Goal: Transaction & Acquisition: Book appointment/travel/reservation

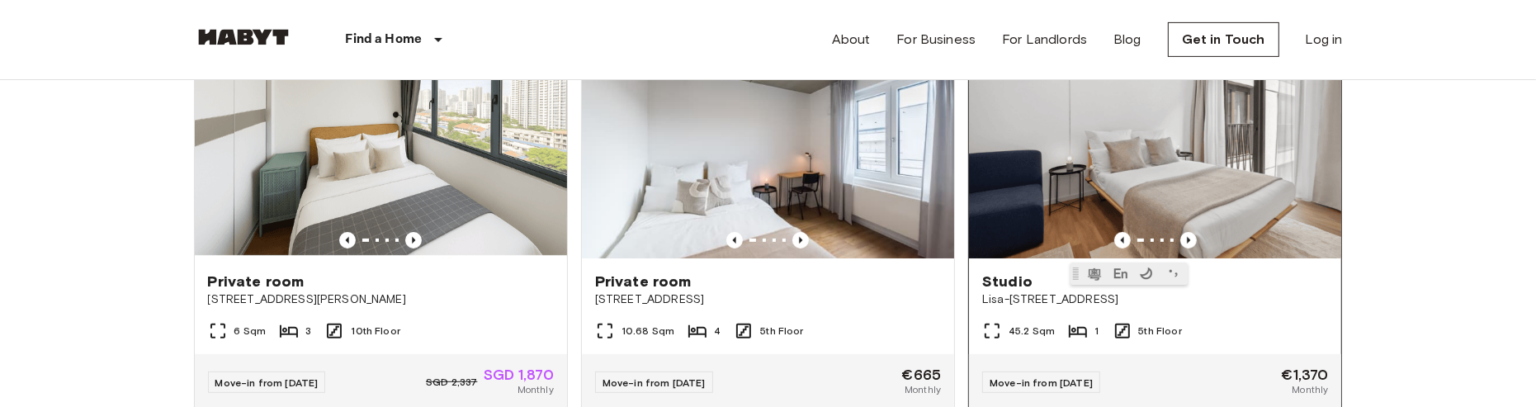
scroll to position [619, 0]
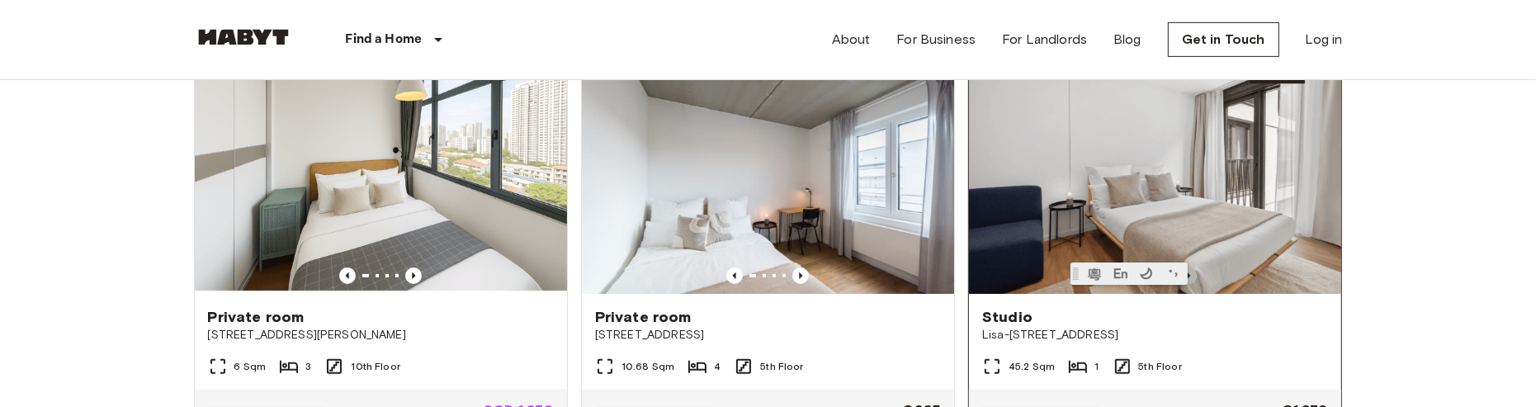
click at [1191, 275] on icon "Previous image" at bounding box center [1188, 275] width 17 height 17
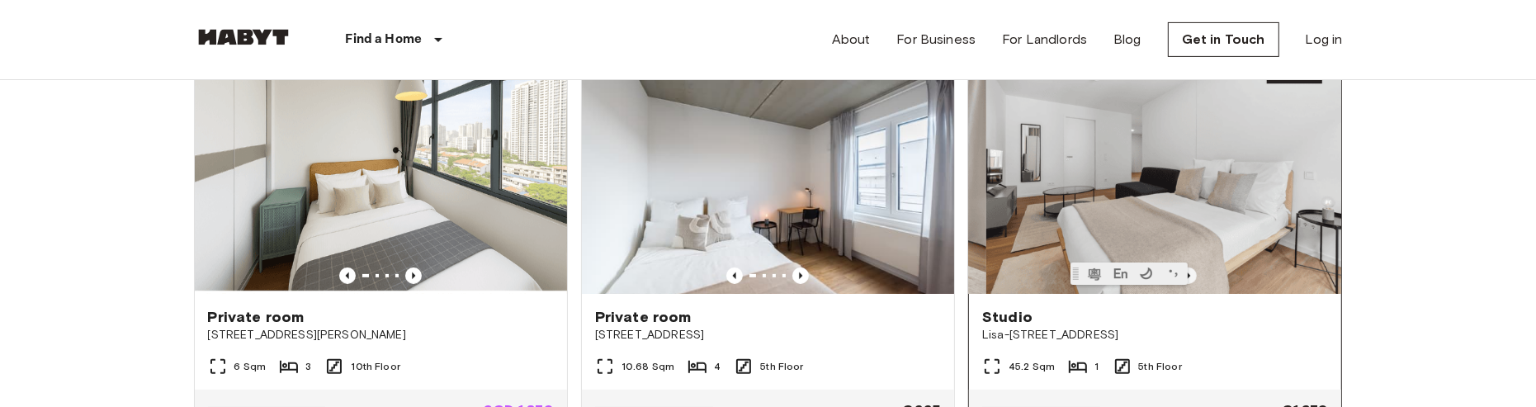
click at [1191, 275] on icon "Previous image" at bounding box center [1188, 275] width 17 height 17
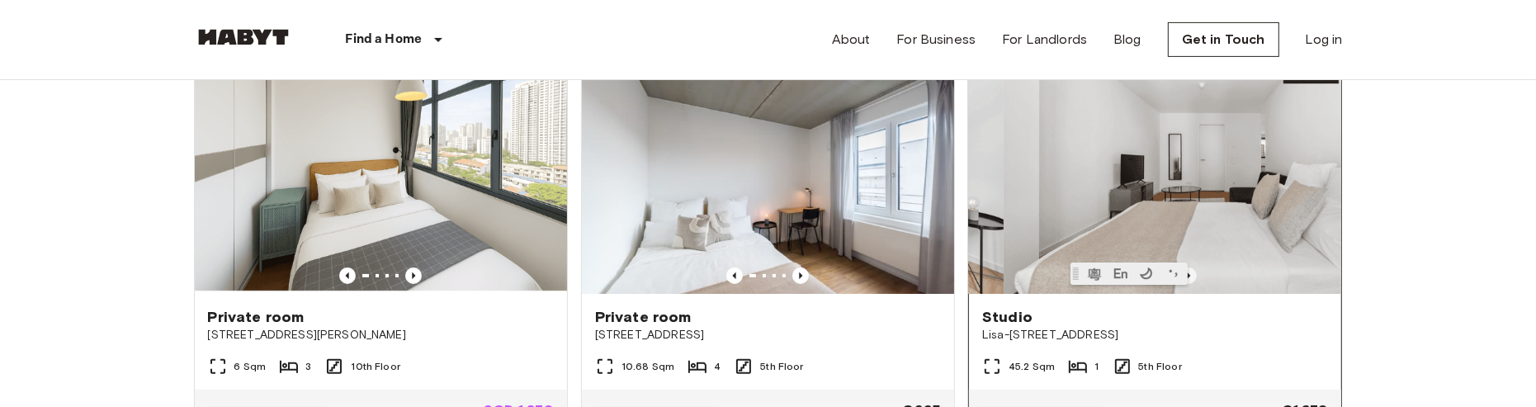
click at [1191, 275] on icon "Previous image" at bounding box center [1188, 275] width 17 height 17
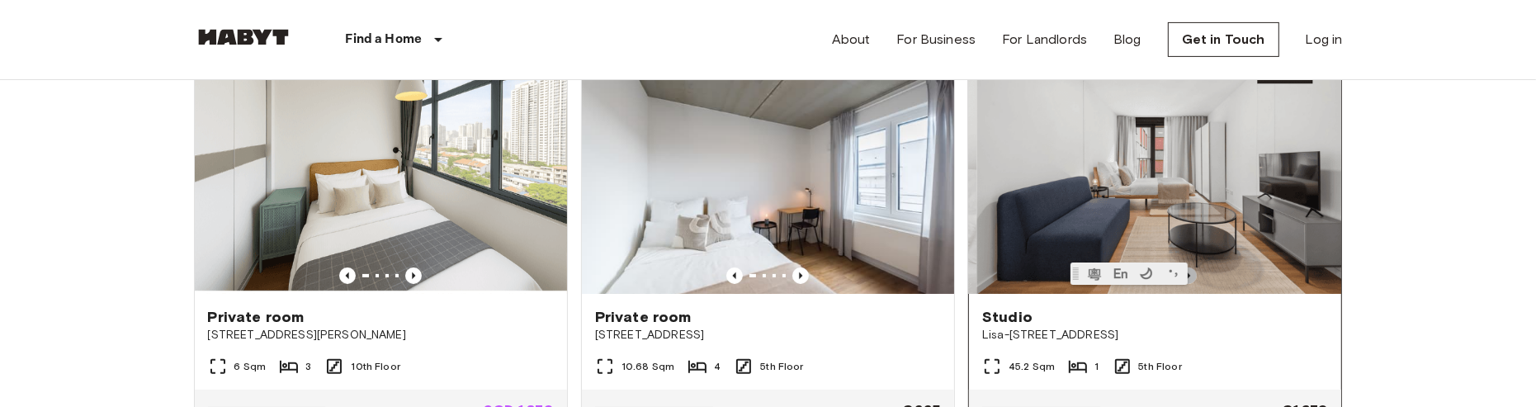
click at [1191, 275] on icon "Previous image" at bounding box center [1188, 275] width 17 height 17
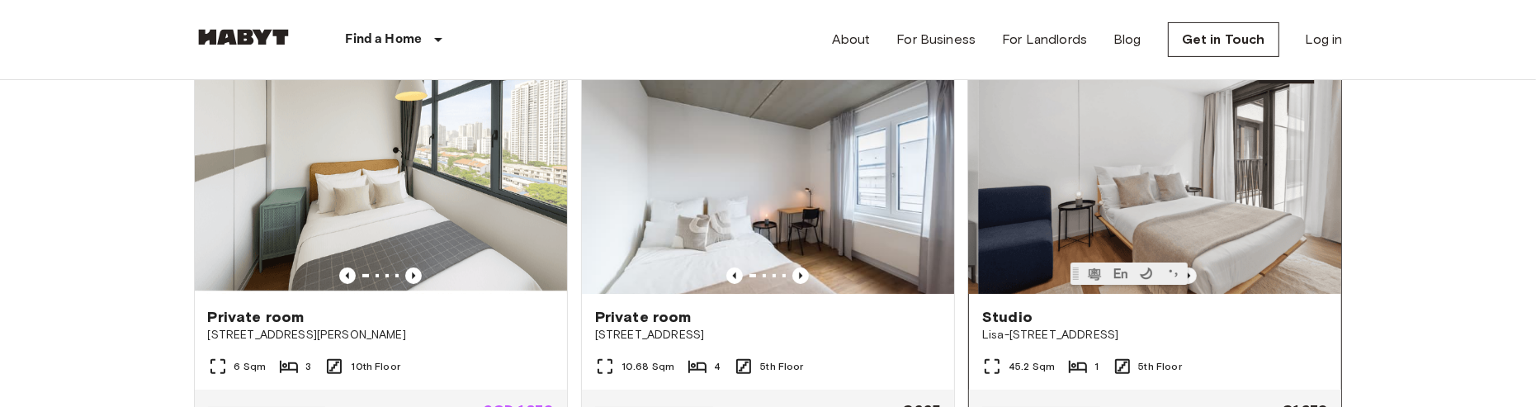
click at [1191, 273] on icon "Previous image" at bounding box center [1188, 275] width 17 height 17
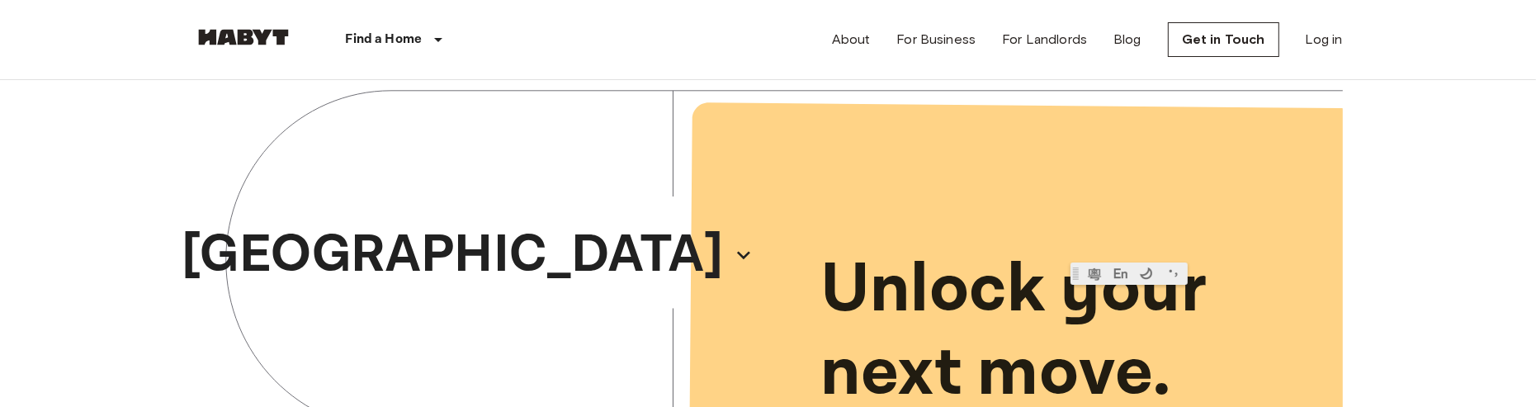
scroll to position [0, 0]
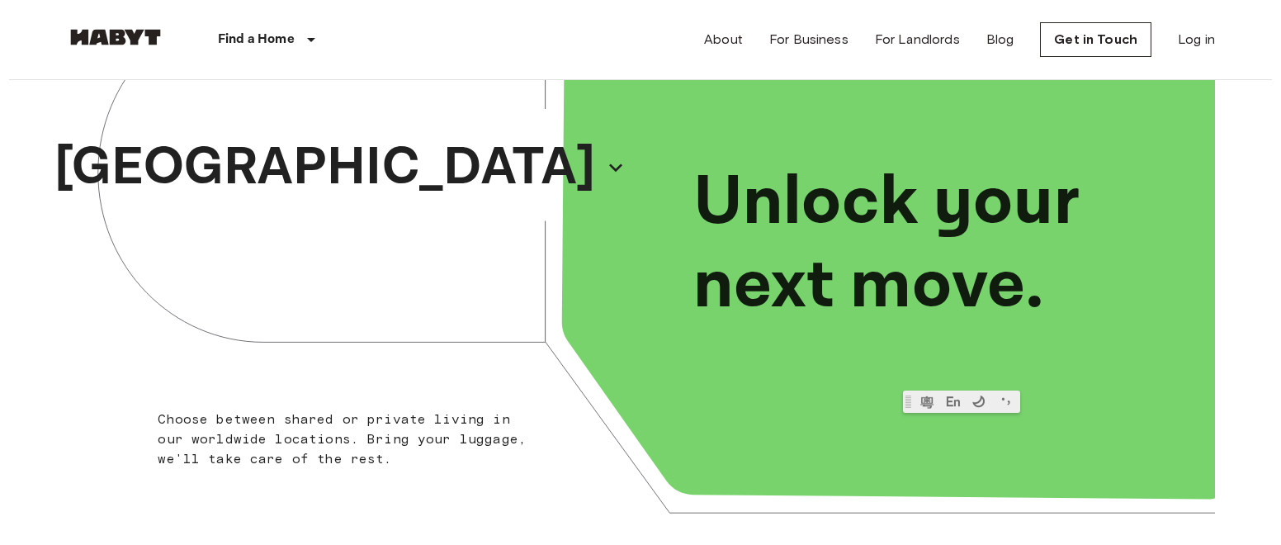
scroll to position [144, 0]
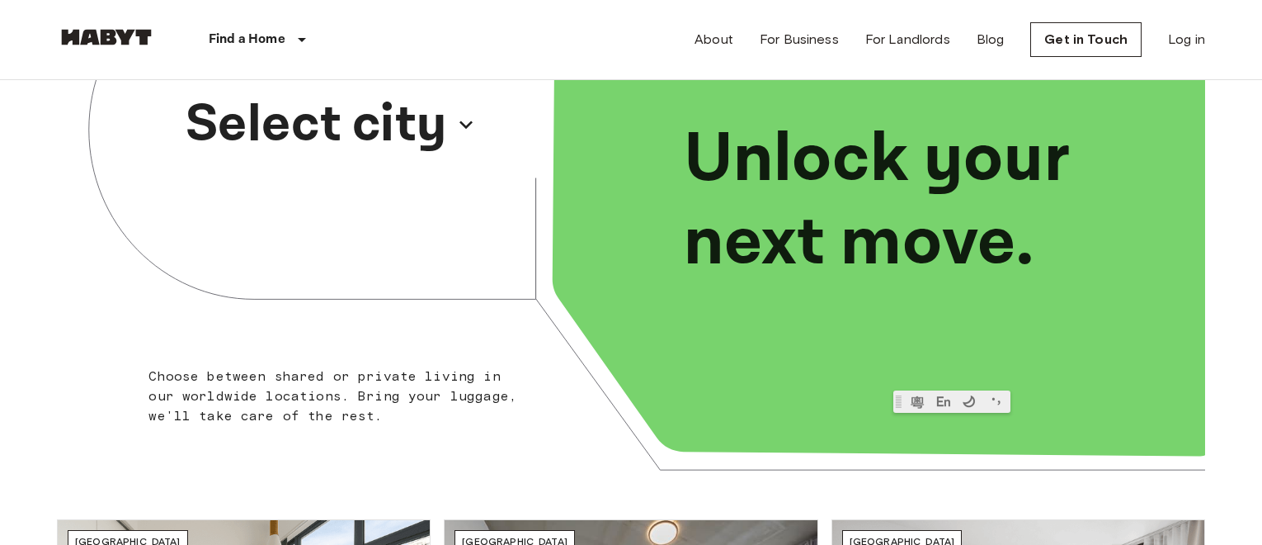
click at [416, 134] on p "Select city" at bounding box center [317, 124] width 262 height 79
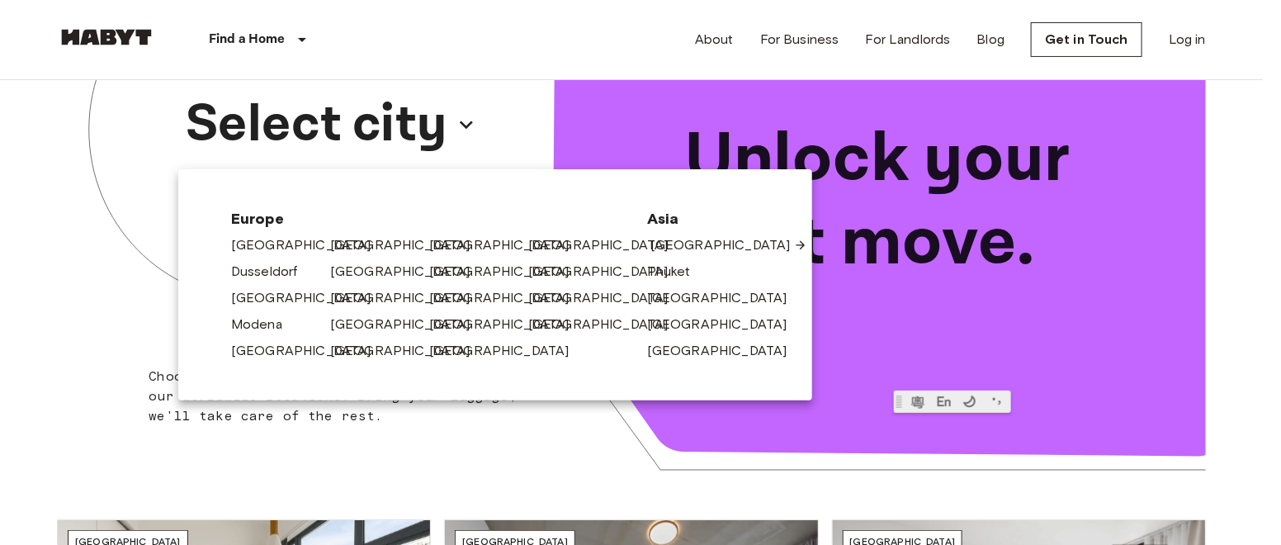
click at [693, 238] on link "[GEOGRAPHIC_DATA]" at bounding box center [728, 245] width 157 height 20
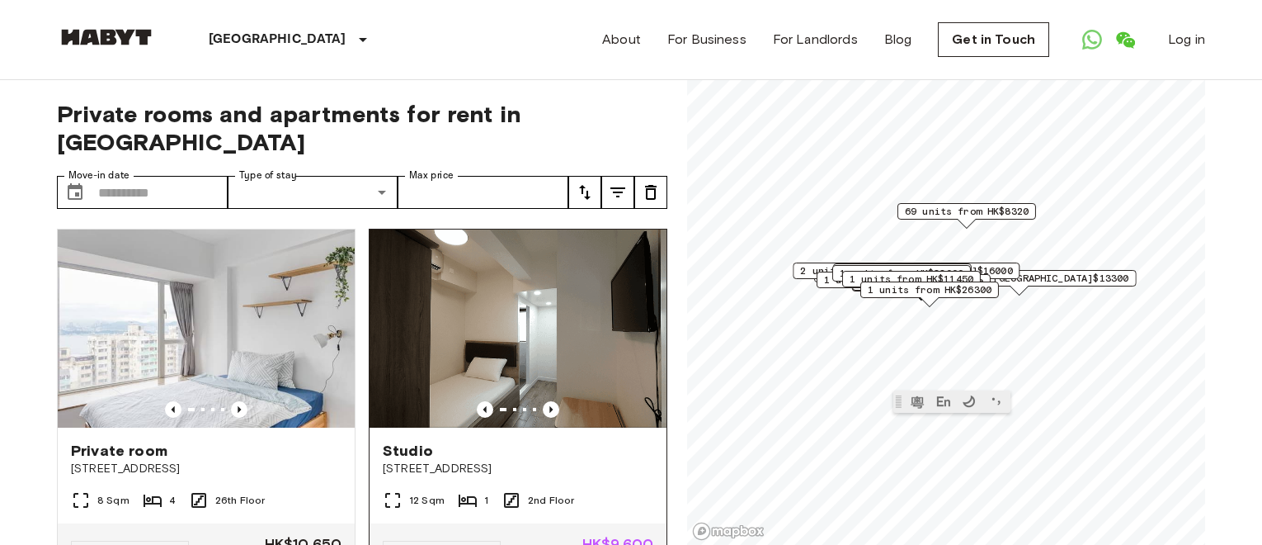
scroll to position [371, 0]
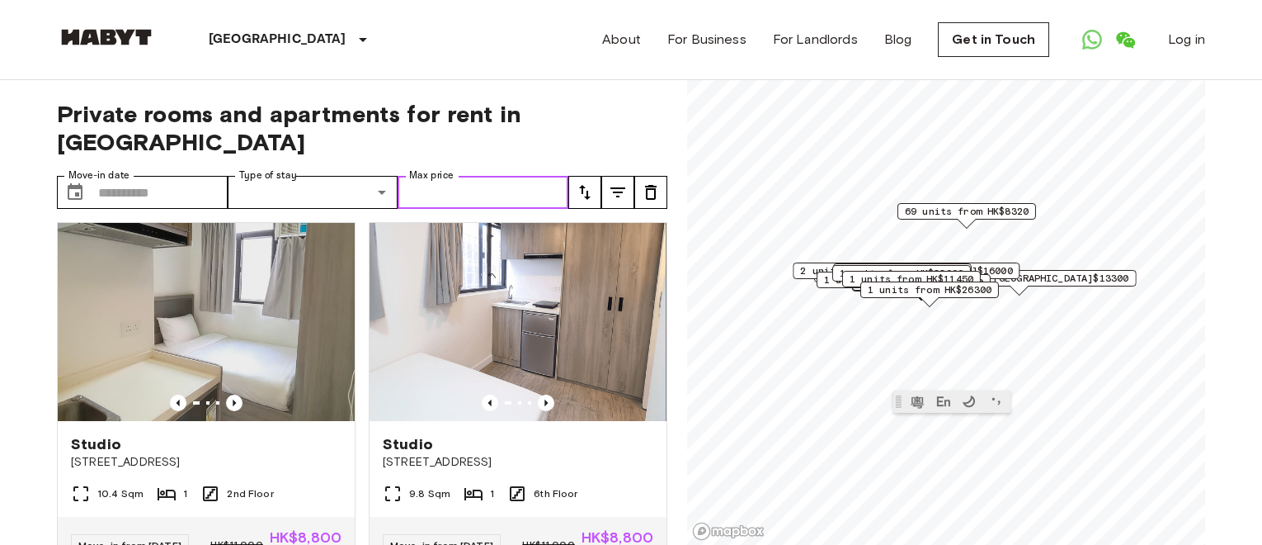
click at [480, 176] on input "Max price" at bounding box center [483, 192] width 171 height 33
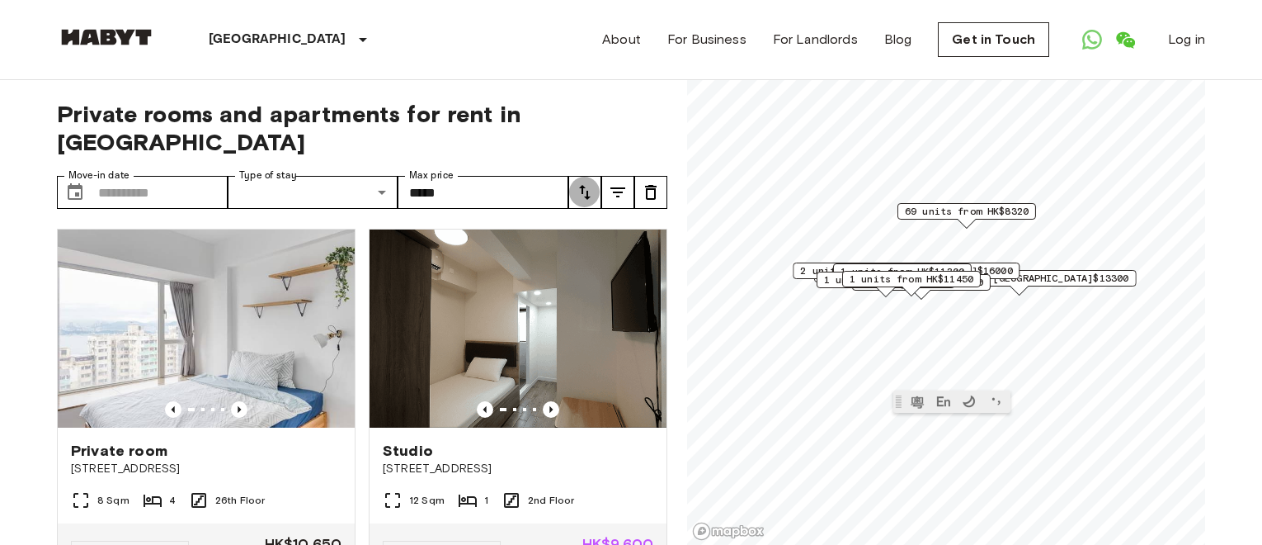
click at [573, 176] on button "tune" at bounding box center [585, 192] width 33 height 33
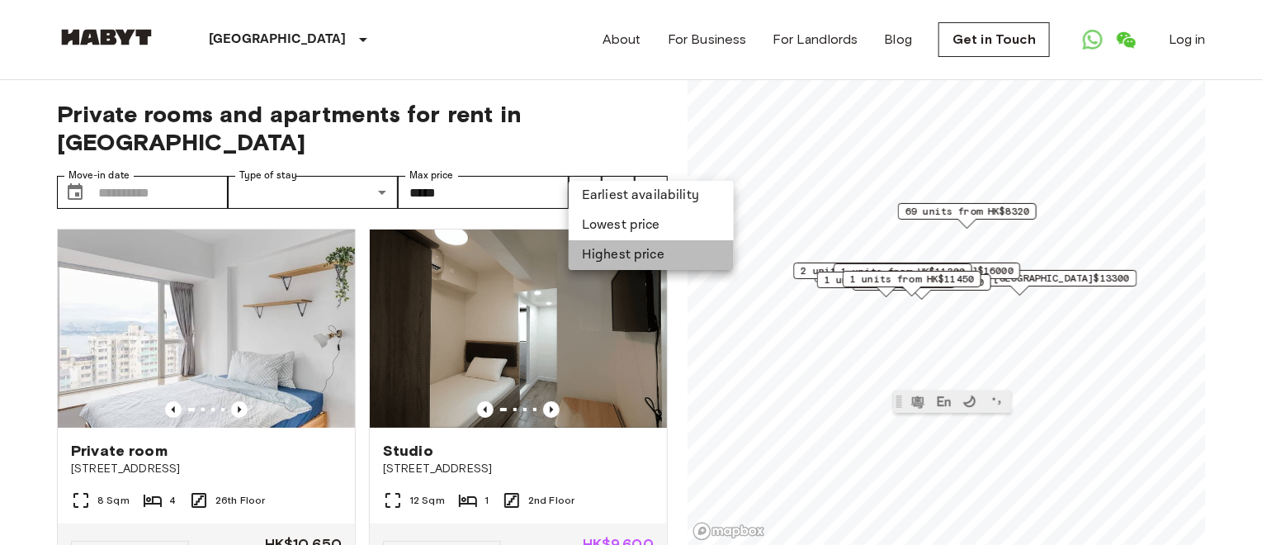
click at [619, 243] on li "Highest price" at bounding box center [651, 255] width 165 height 30
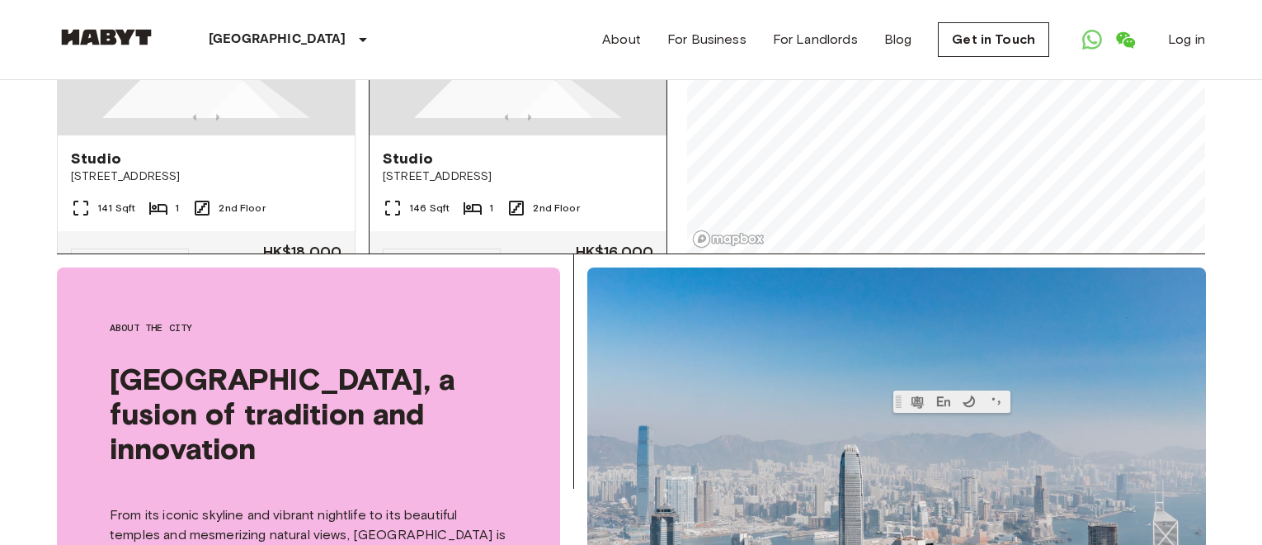
scroll to position [248, 0]
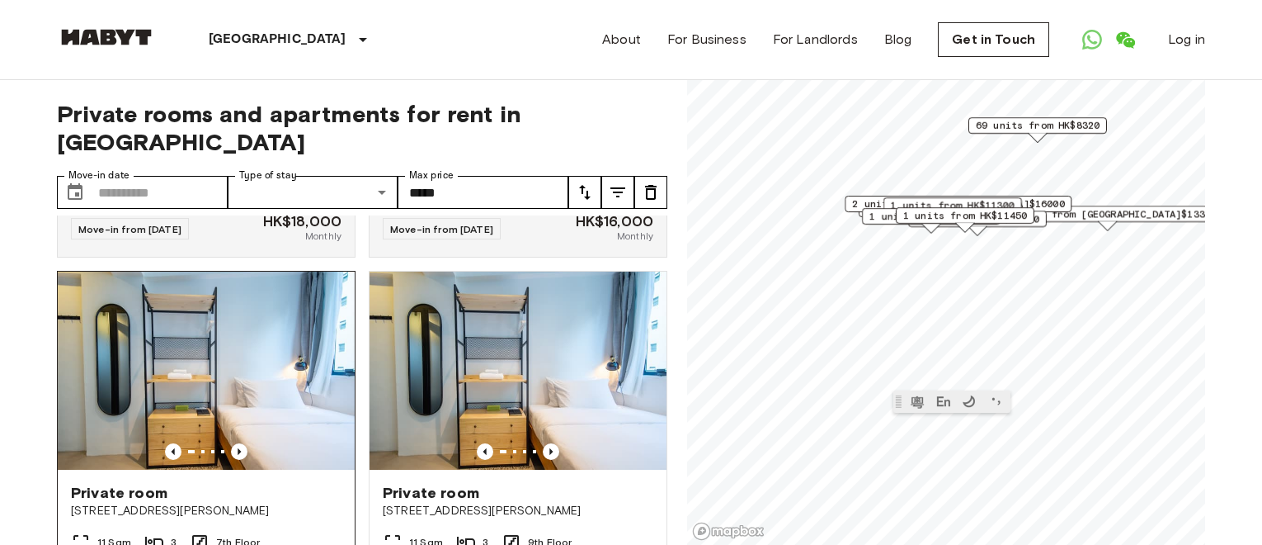
scroll to position [124, 0]
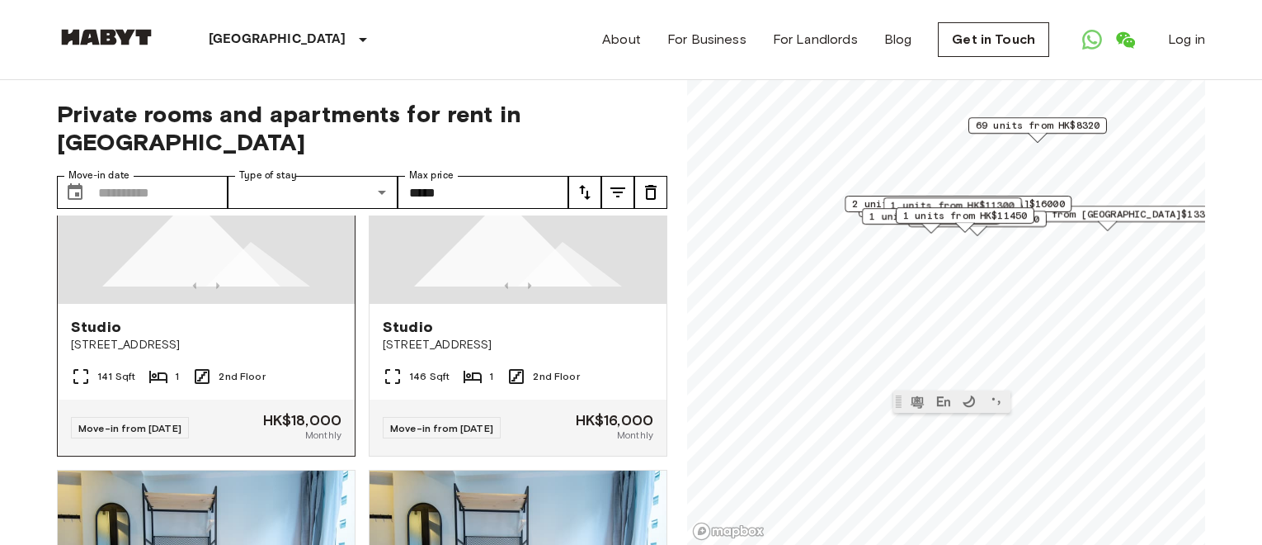
click at [281, 277] on div at bounding box center [206, 285] width 297 height 17
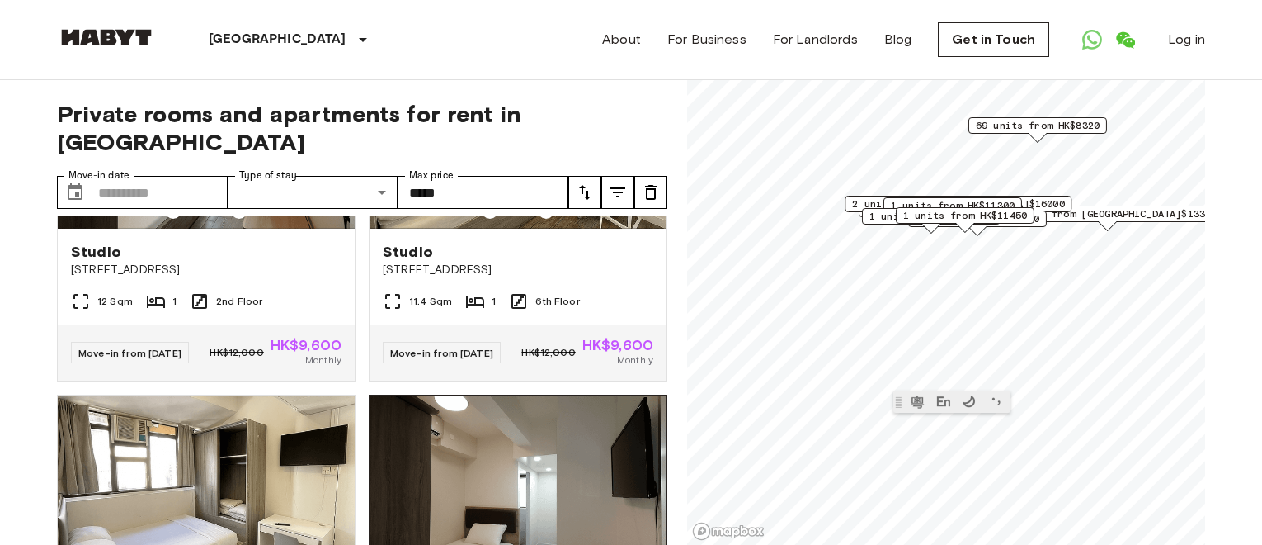
scroll to position [4208, 0]
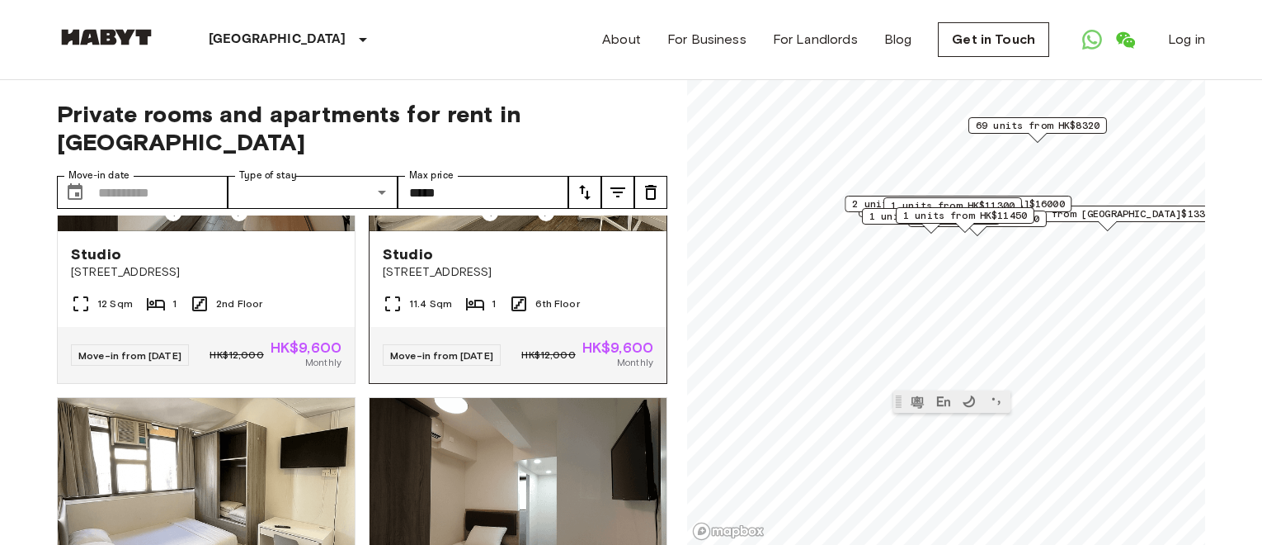
click at [545, 221] on div at bounding box center [518, 213] width 297 height 17
click at [538, 221] on icon "Previous image" at bounding box center [546, 213] width 17 height 17
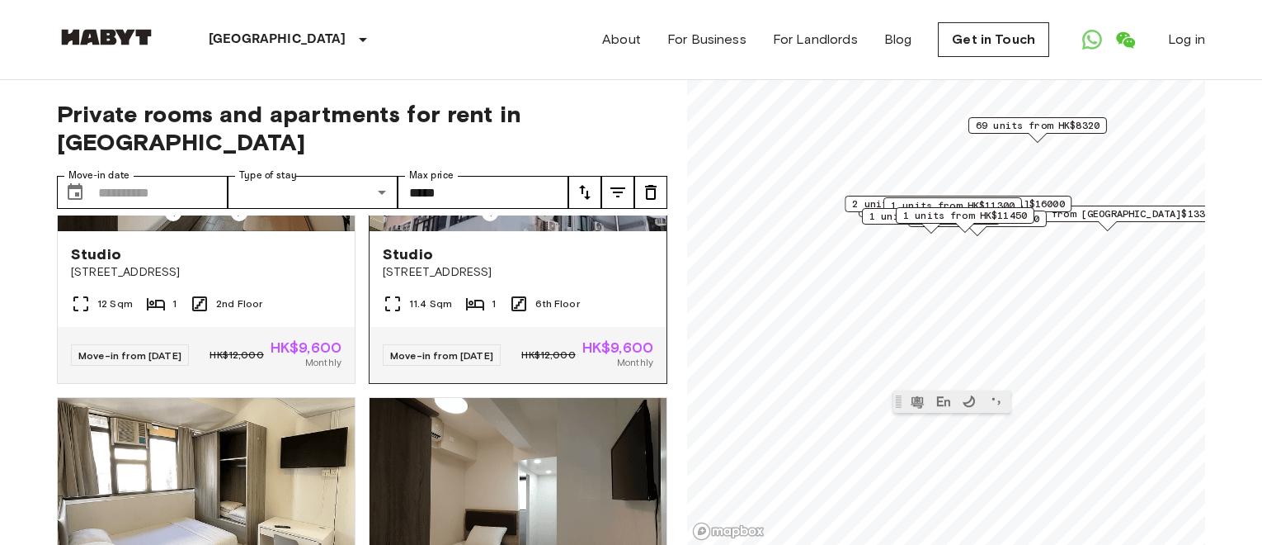
click at [538, 221] on icon "Previous image" at bounding box center [546, 213] width 17 height 17
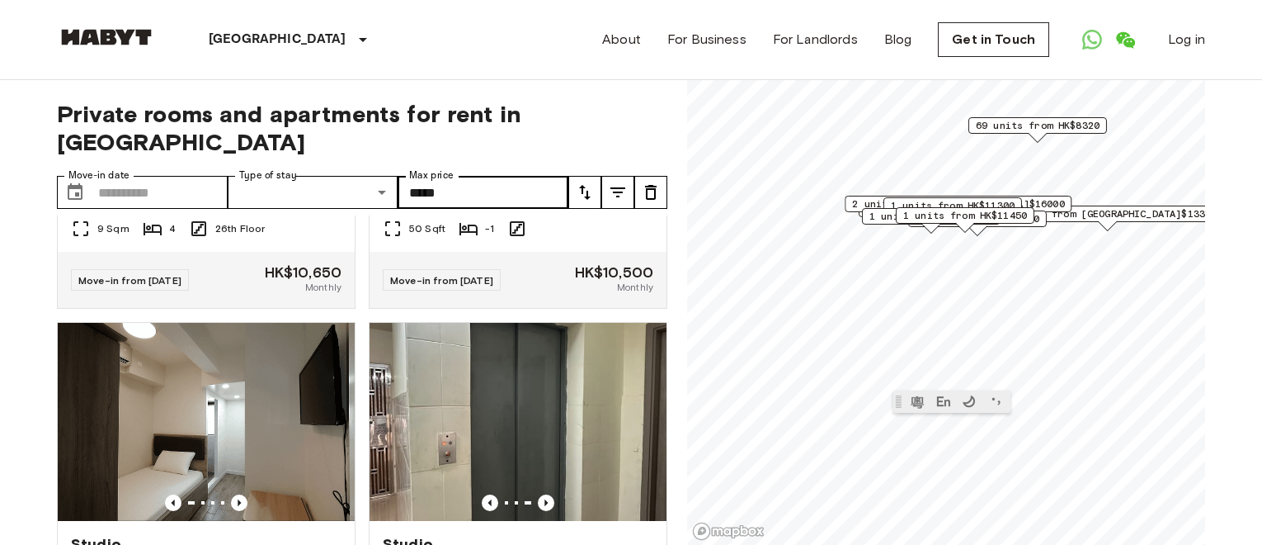
scroll to position [3589, 0]
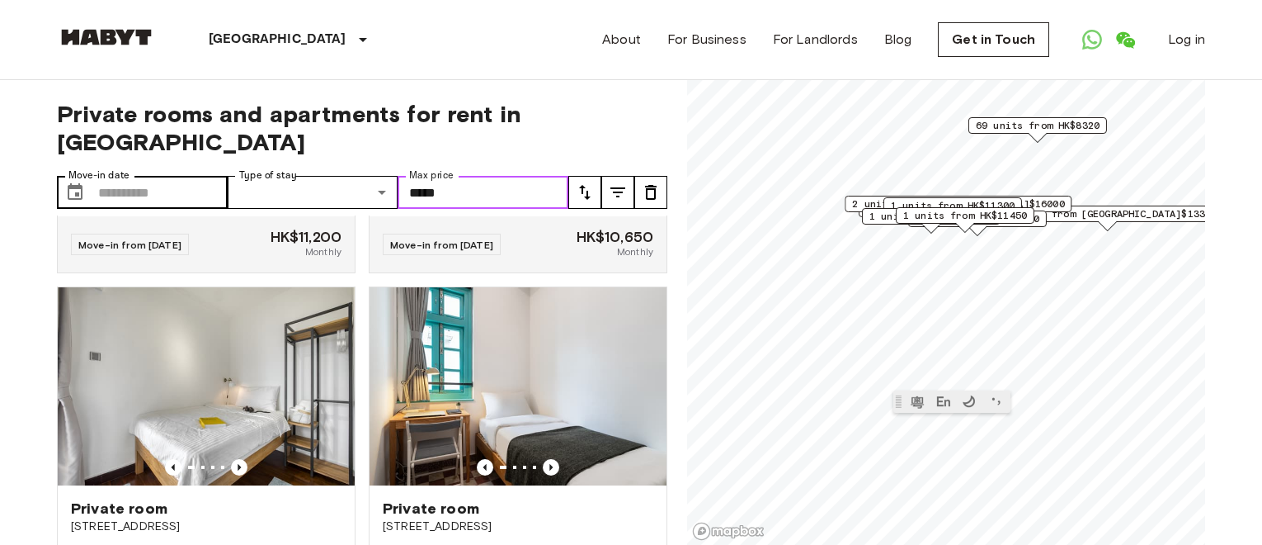
drag, startPoint x: 521, startPoint y: 174, endPoint x: 208, endPoint y: 181, distance: 312.8
click at [208, 181] on div "Move-in date ​ Move-in date Type of stay ​ Share Type Max price ***** Max price" at bounding box center [313, 192] width 512 height 33
type input "*****"
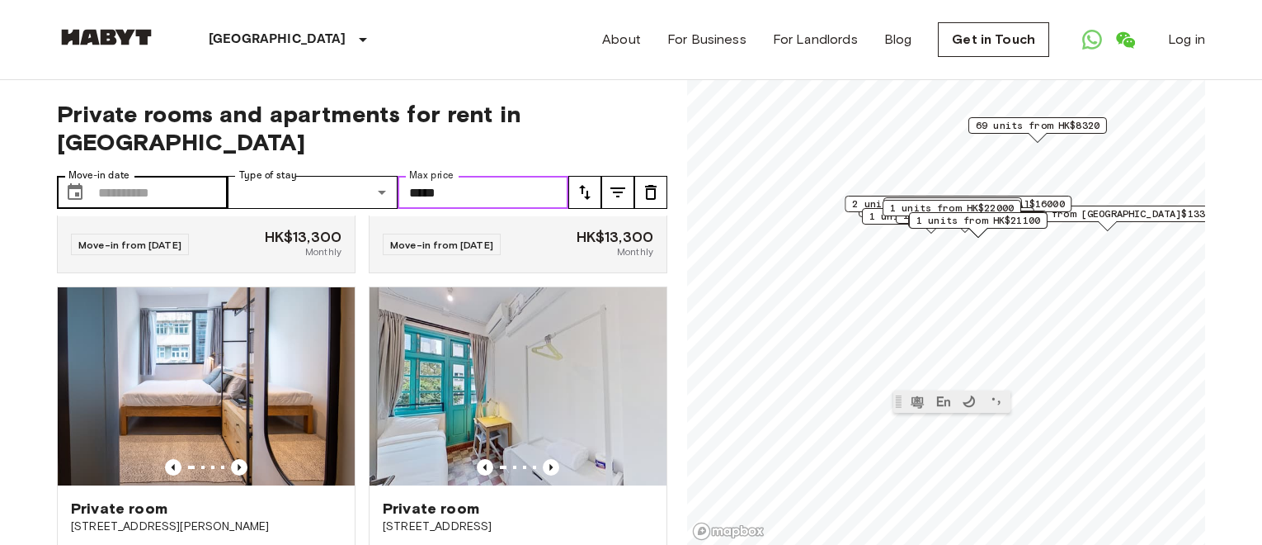
scroll to position [4721, 0]
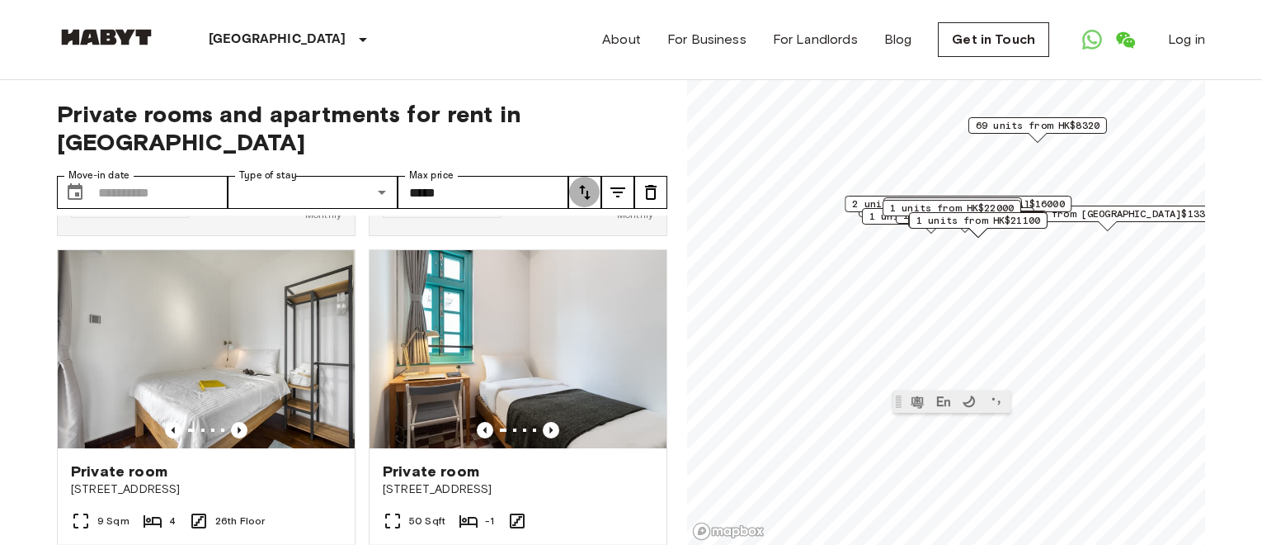
click at [585, 182] on icon "tune" at bounding box center [585, 192] width 20 height 20
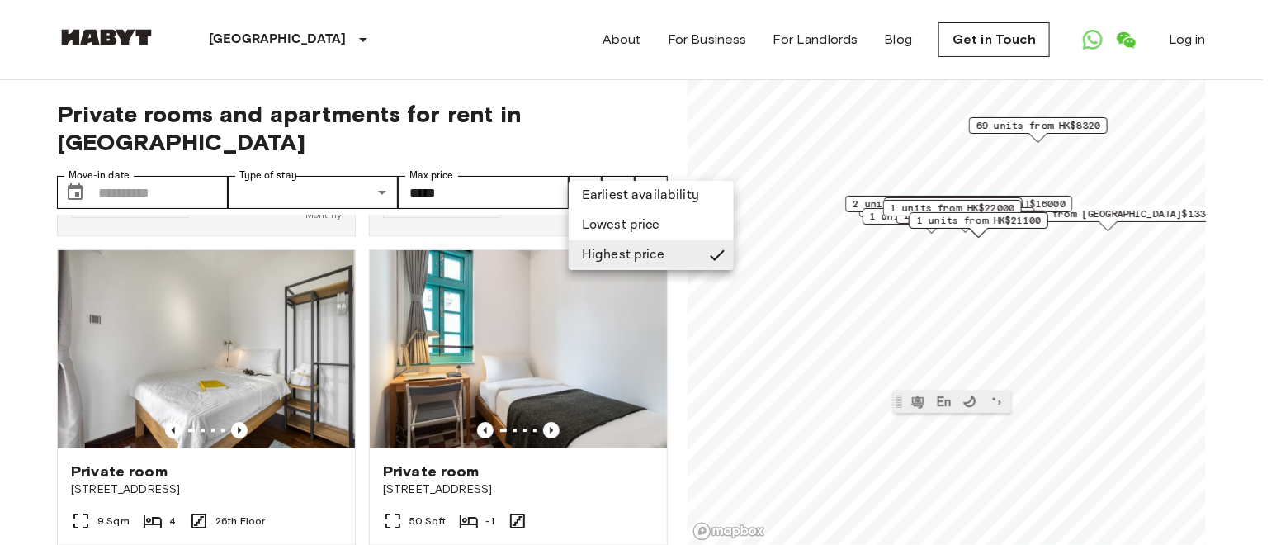
click at [637, 248] on li "Highest price" at bounding box center [651, 255] width 165 height 30
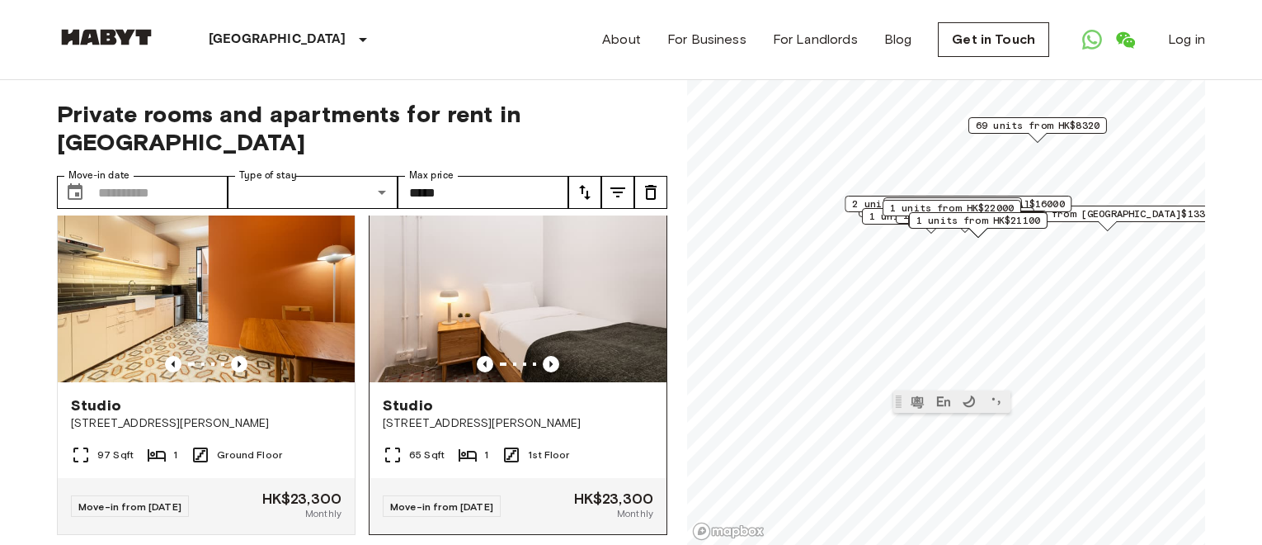
scroll to position [0, 0]
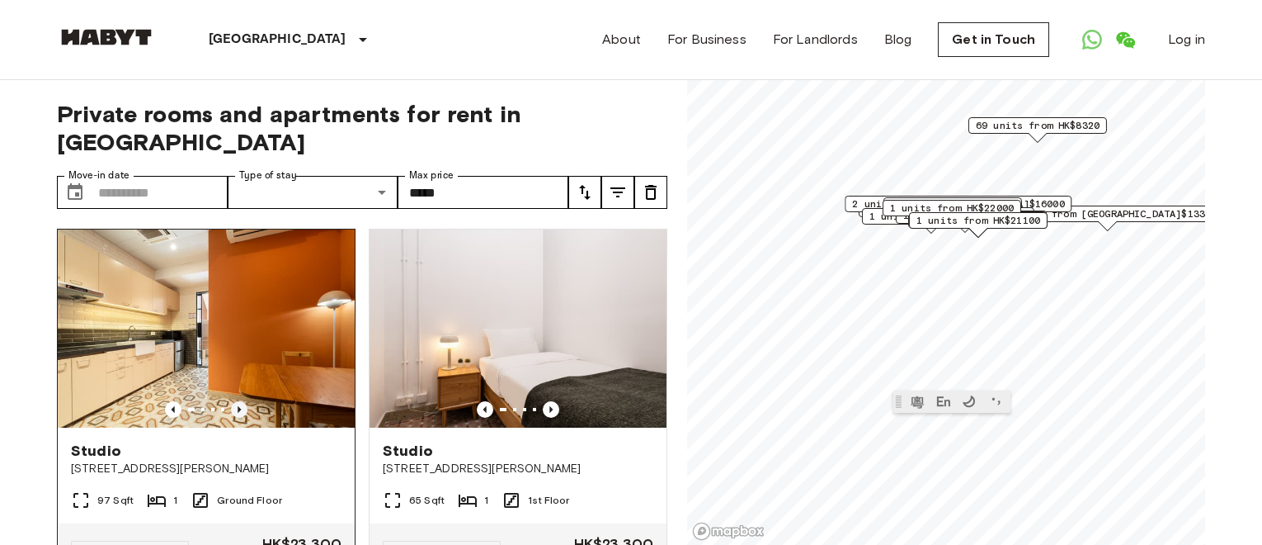
click at [233, 401] on icon "Previous image" at bounding box center [239, 409] width 17 height 17
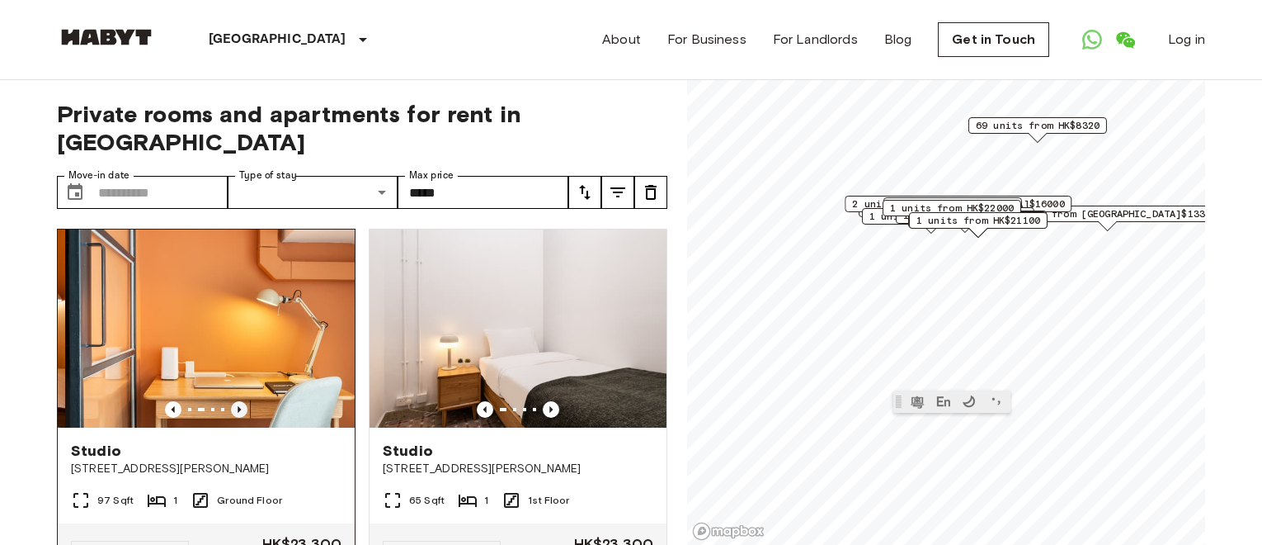
click at [233, 401] on icon "Previous image" at bounding box center [239, 409] width 17 height 17
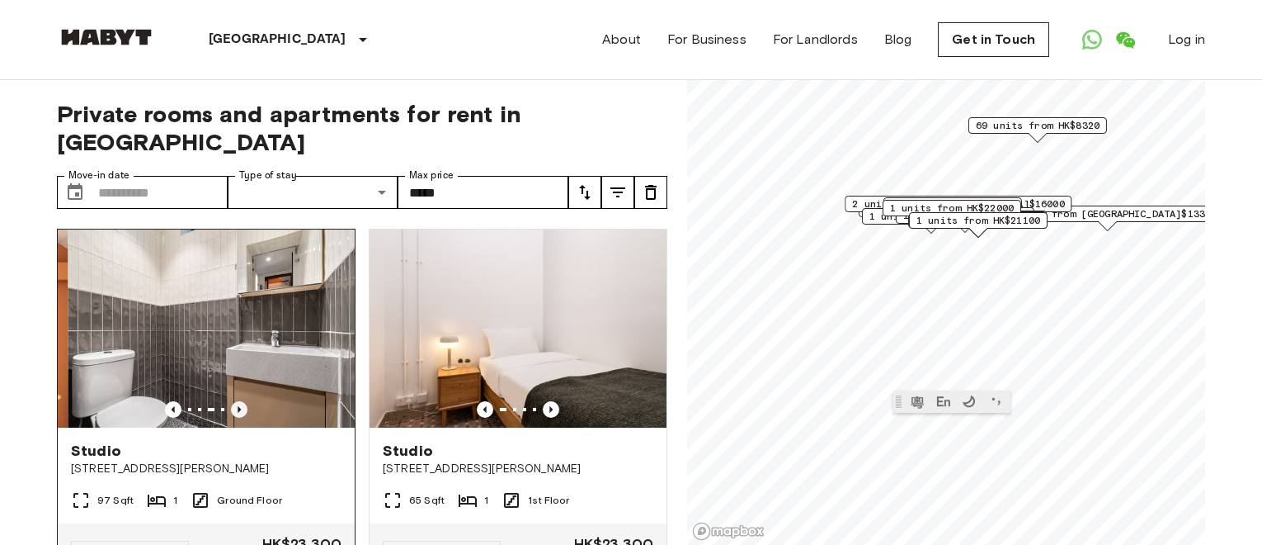
click at [233, 401] on icon "Previous image" at bounding box center [239, 409] width 17 height 17
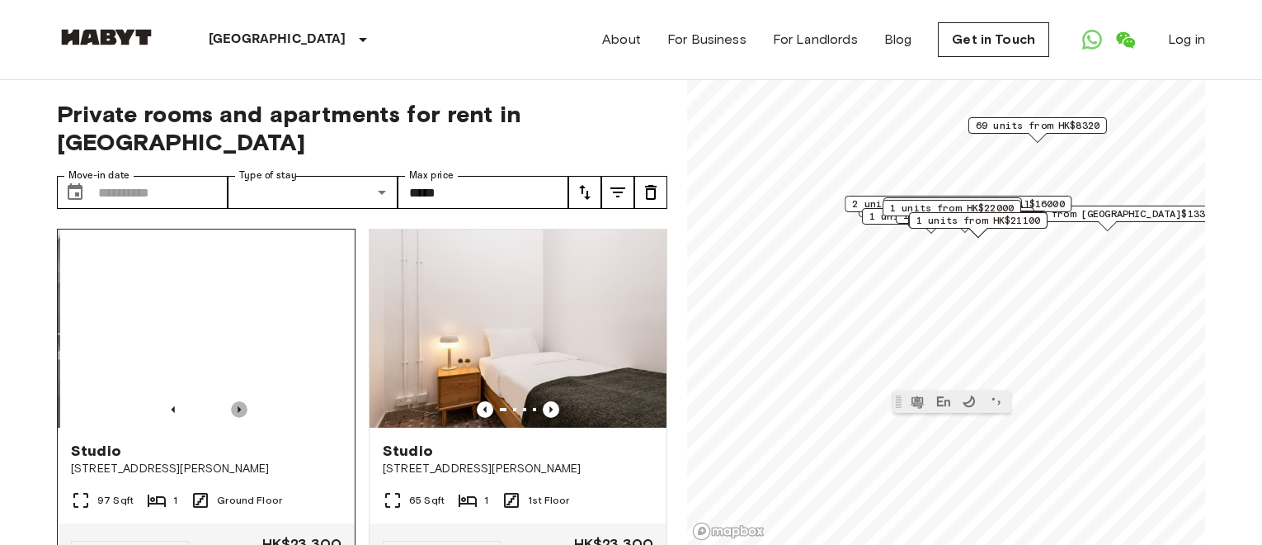
click at [233, 401] on icon "Previous image" at bounding box center [239, 409] width 17 height 17
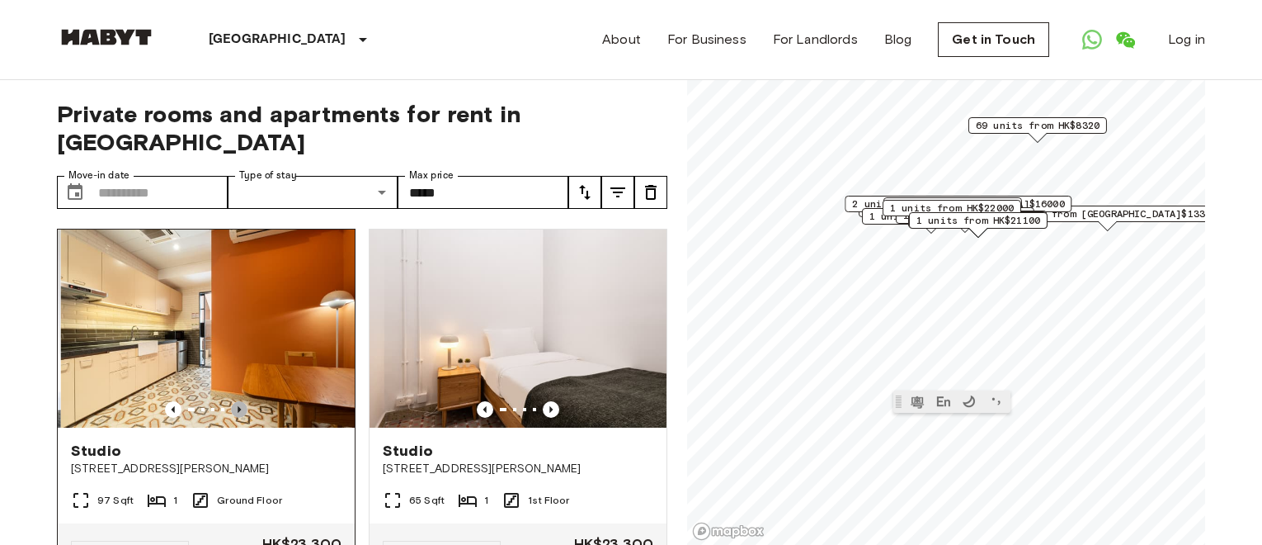
click at [233, 401] on icon "Previous image" at bounding box center [239, 409] width 17 height 17
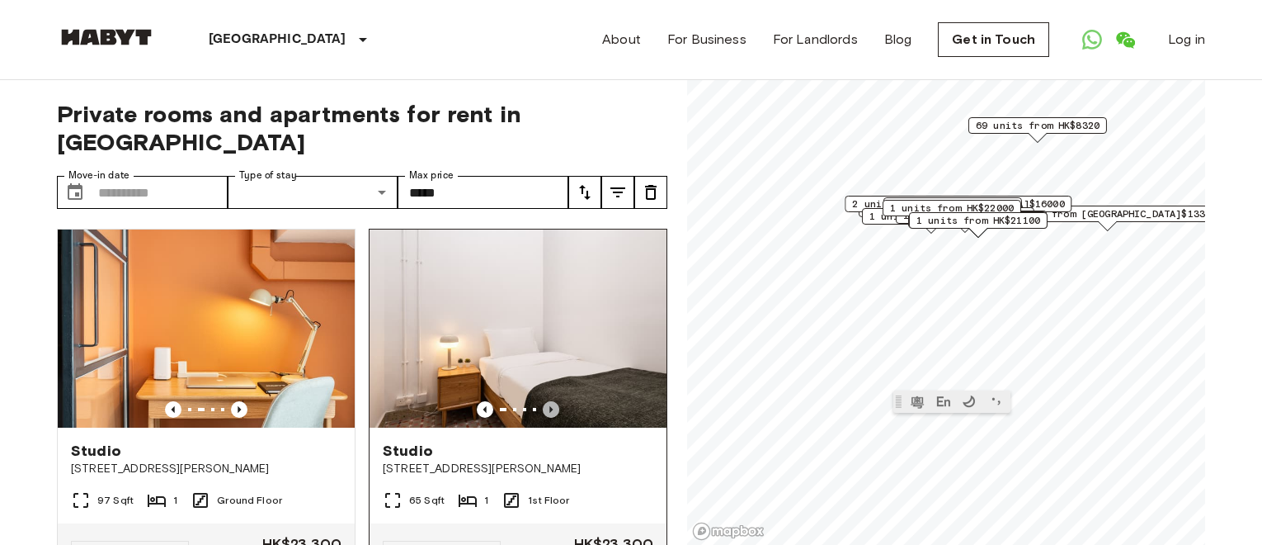
click at [543, 401] on icon "Previous image" at bounding box center [551, 409] width 17 height 17
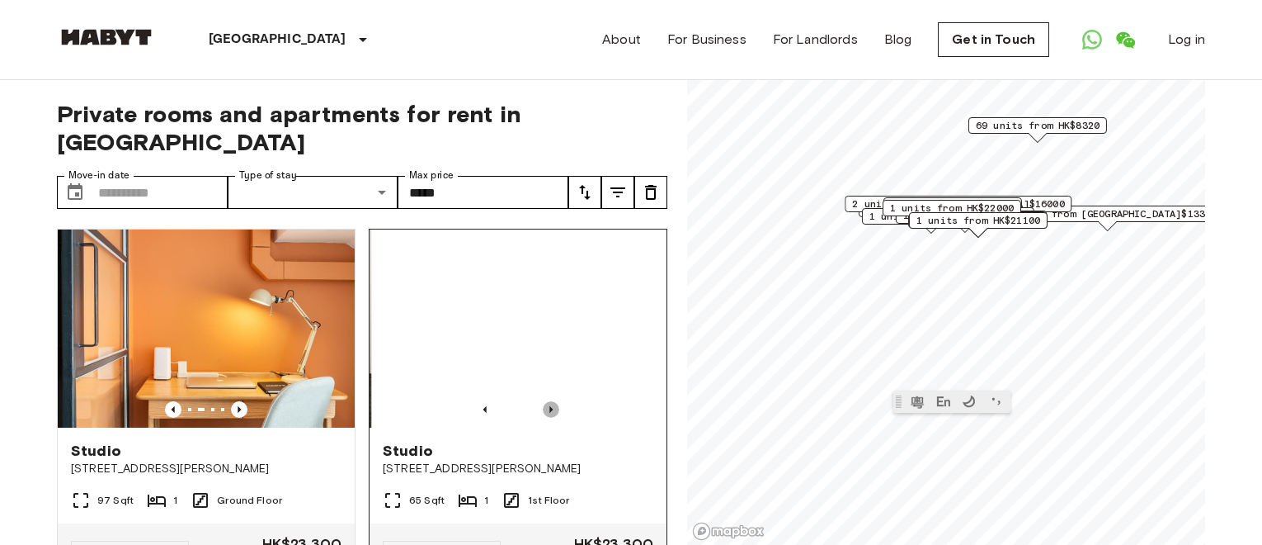
click at [543, 401] on icon "Previous image" at bounding box center [551, 409] width 17 height 17
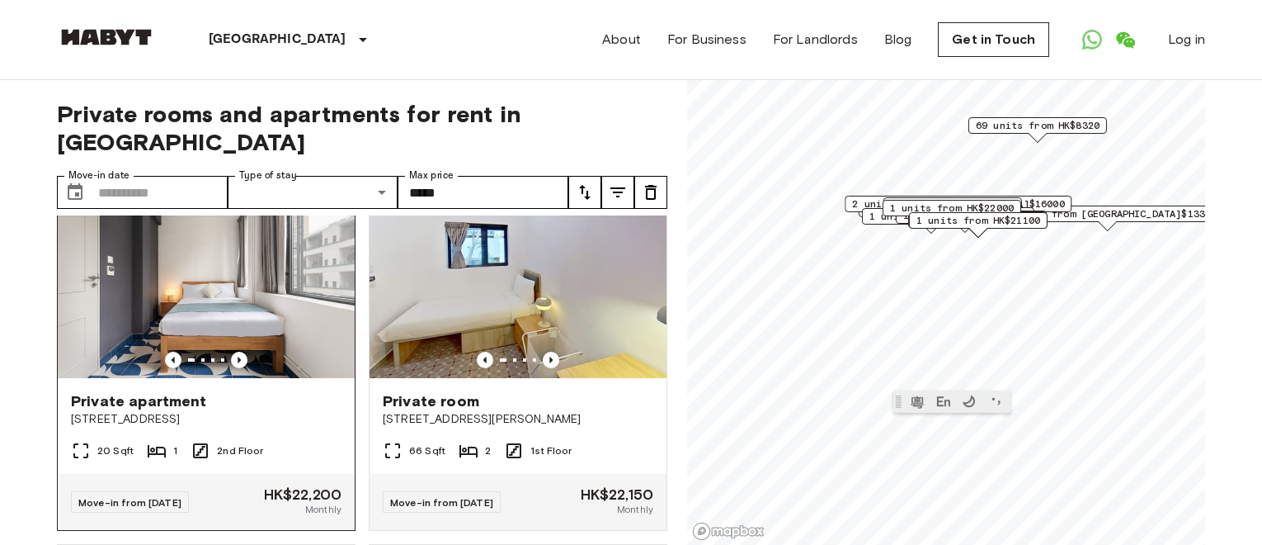
scroll to position [371, 0]
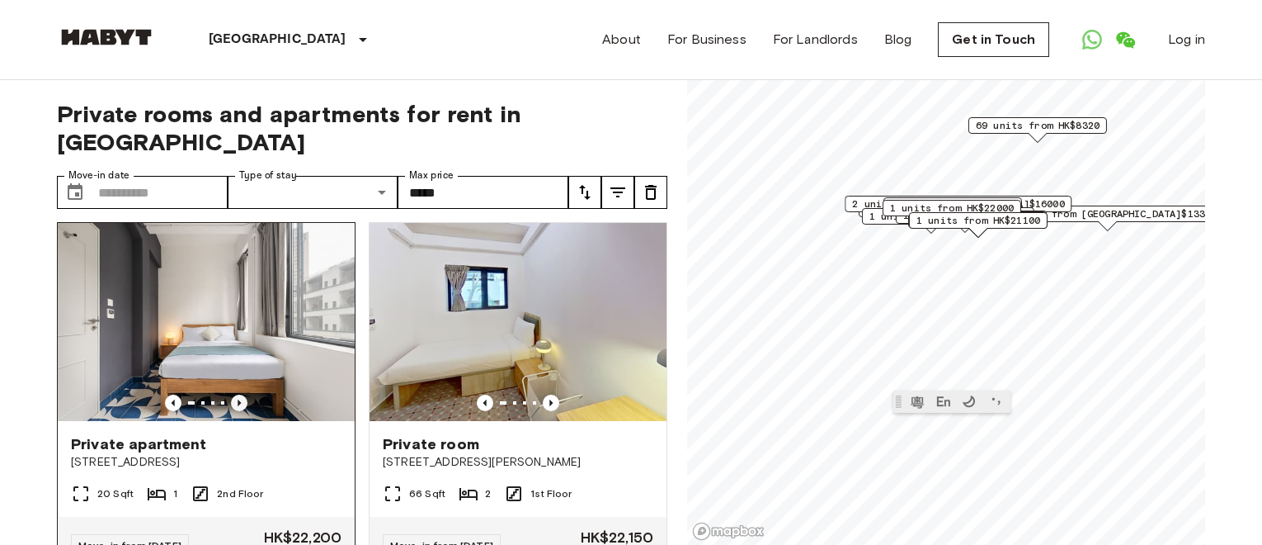
click at [240, 394] on icon "Previous image" at bounding box center [239, 402] width 17 height 17
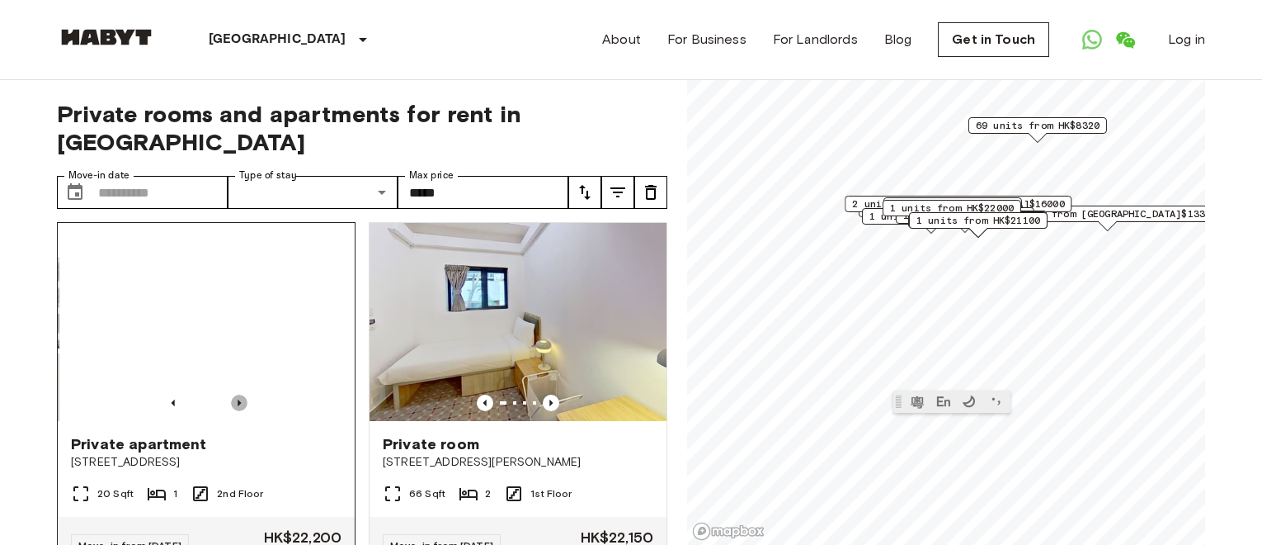
click at [240, 394] on icon "Previous image" at bounding box center [239, 402] width 17 height 17
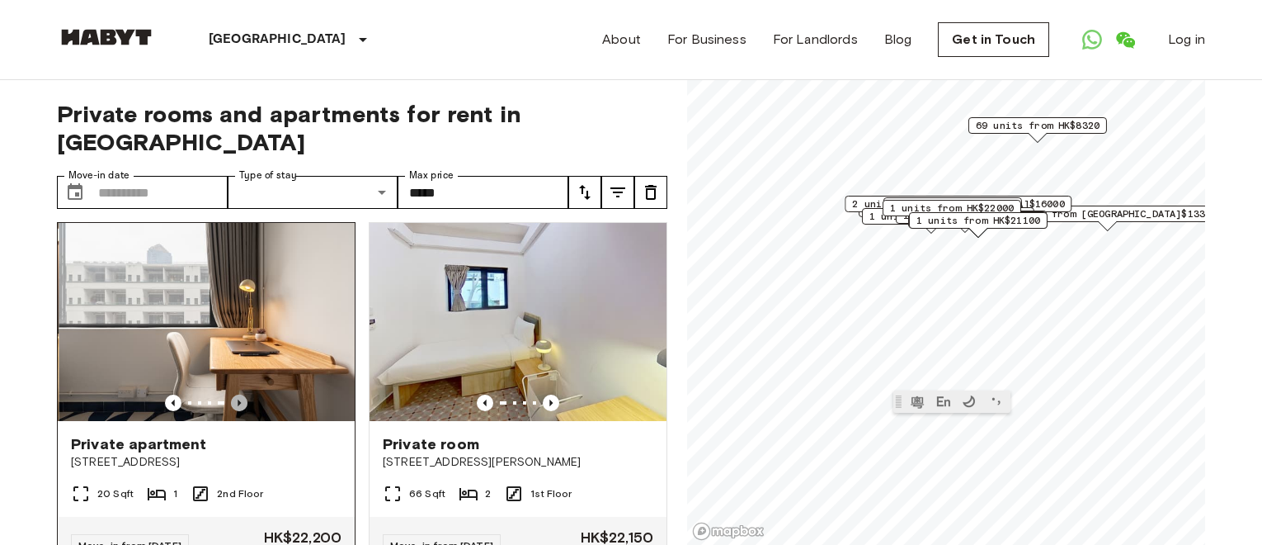
click at [240, 394] on icon "Previous image" at bounding box center [239, 402] width 17 height 17
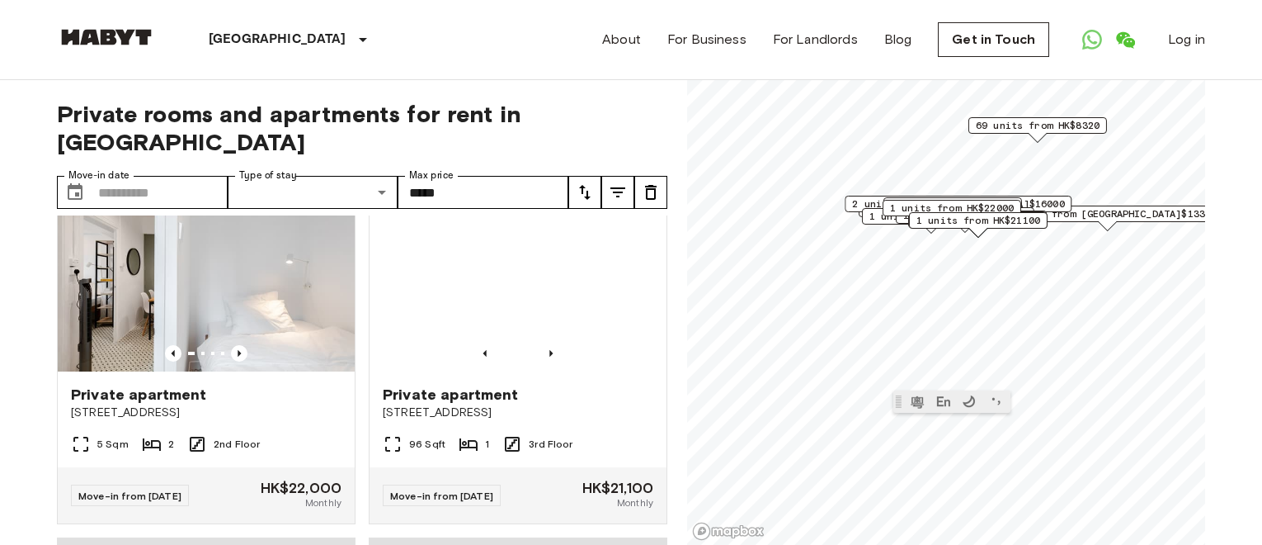
scroll to position [743, 0]
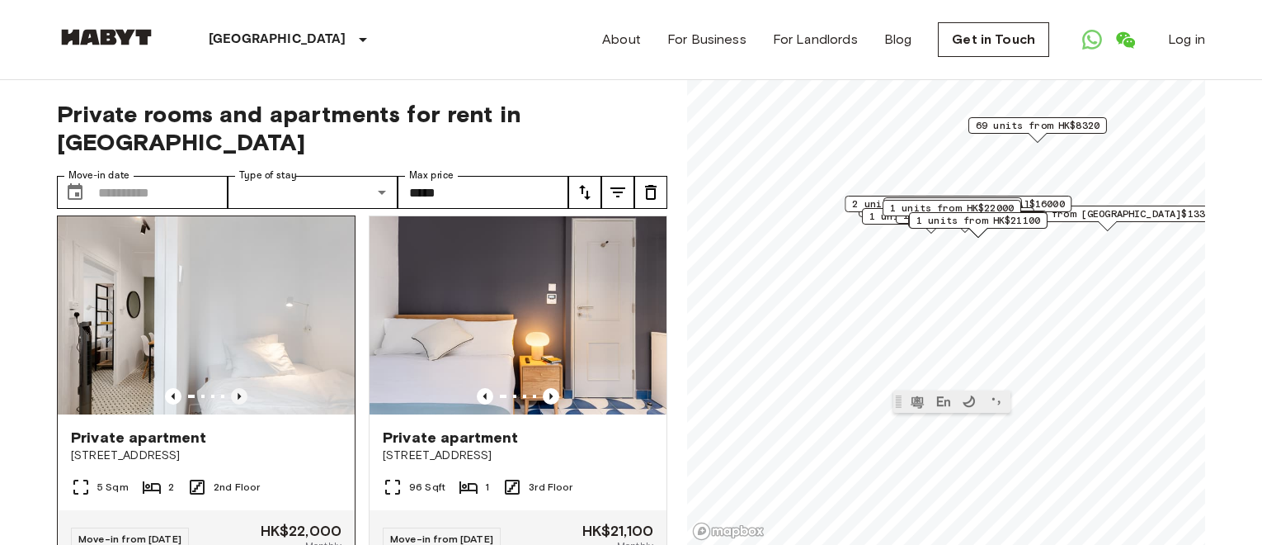
click at [240, 388] on icon "Previous image" at bounding box center [239, 396] width 17 height 17
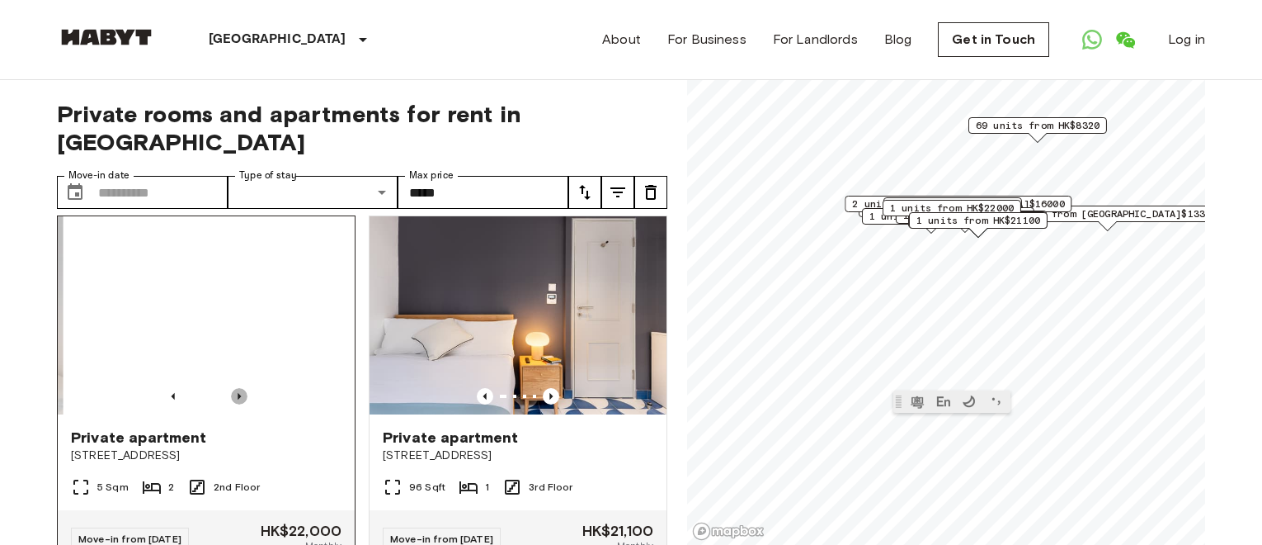
click at [240, 388] on icon "Previous image" at bounding box center [239, 396] width 17 height 17
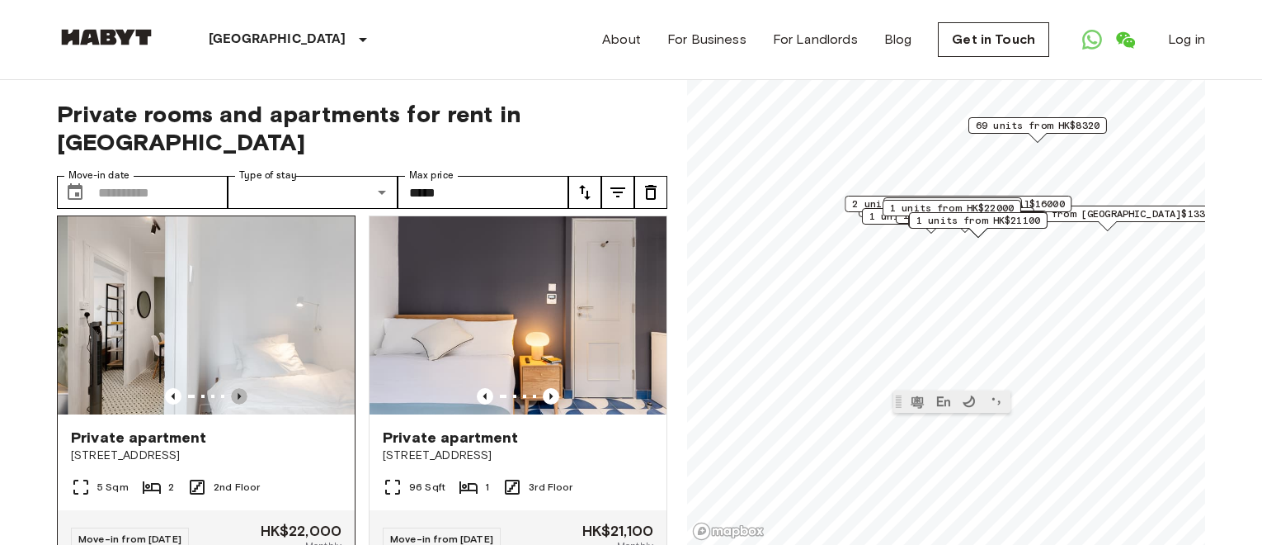
click at [240, 388] on icon "Previous image" at bounding box center [239, 396] width 17 height 17
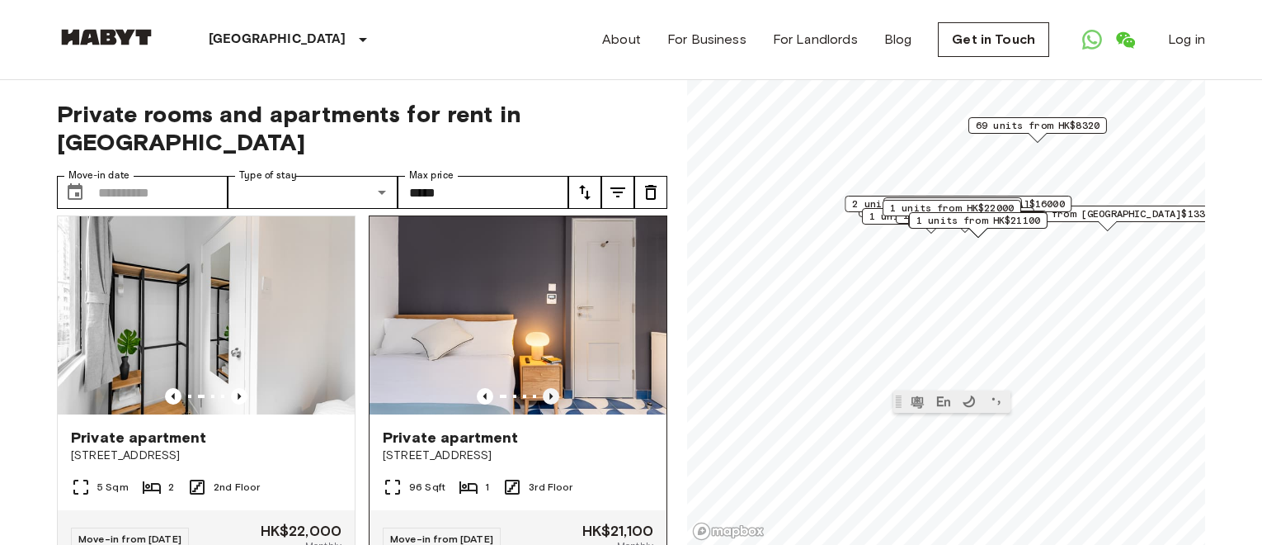
click at [543, 388] on icon "Previous image" at bounding box center [551, 396] width 17 height 17
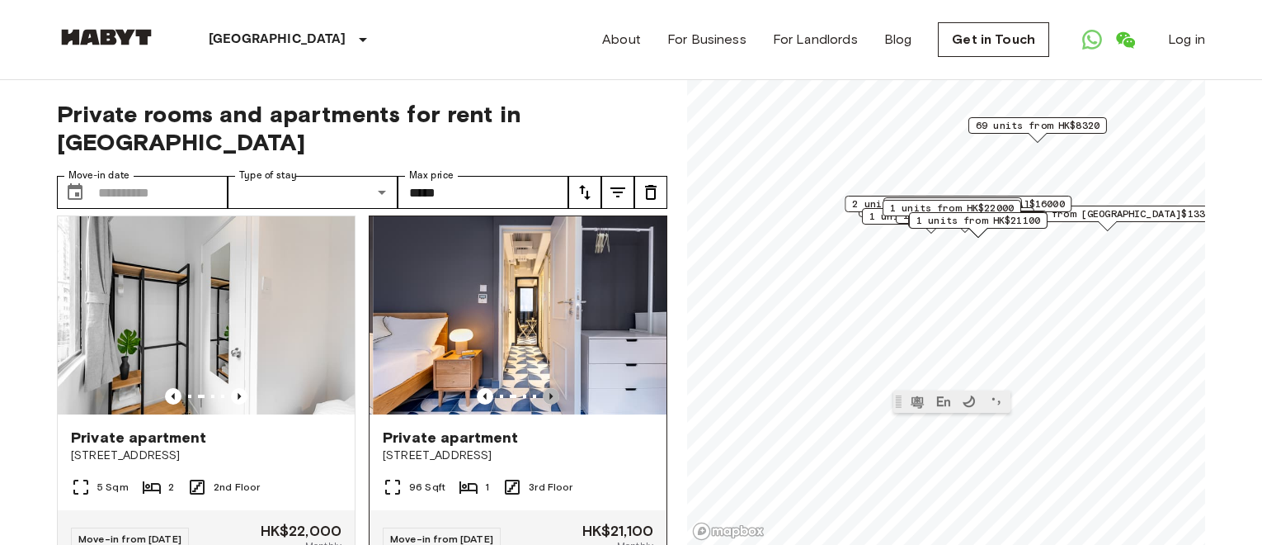
click at [543, 388] on icon "Previous image" at bounding box center [551, 396] width 17 height 17
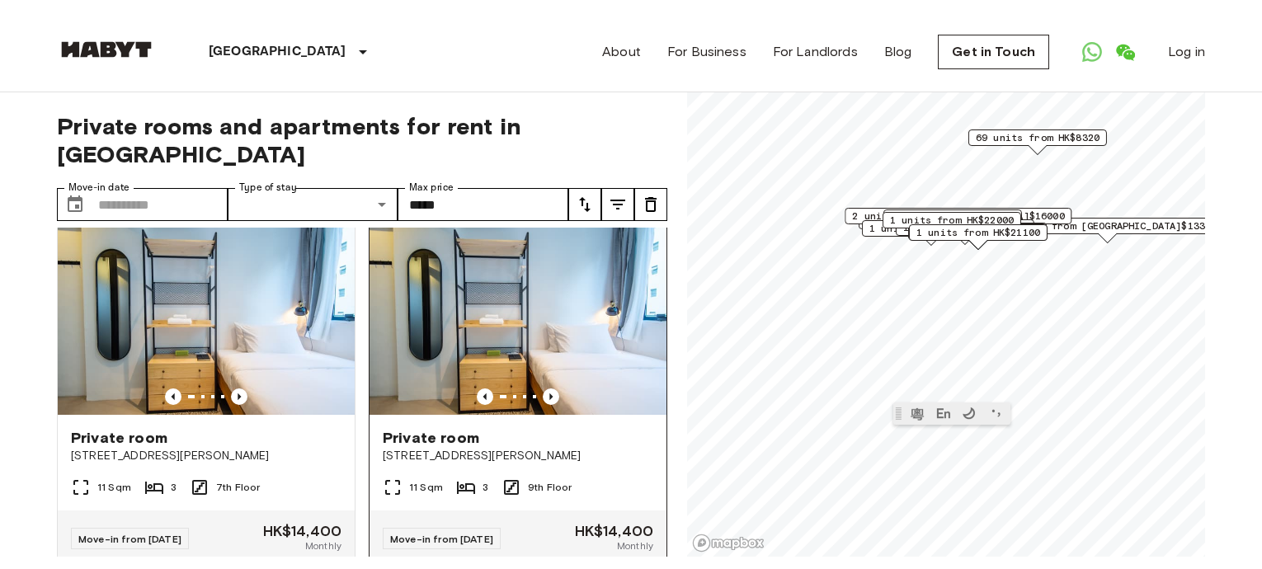
scroll to position [1485, 0]
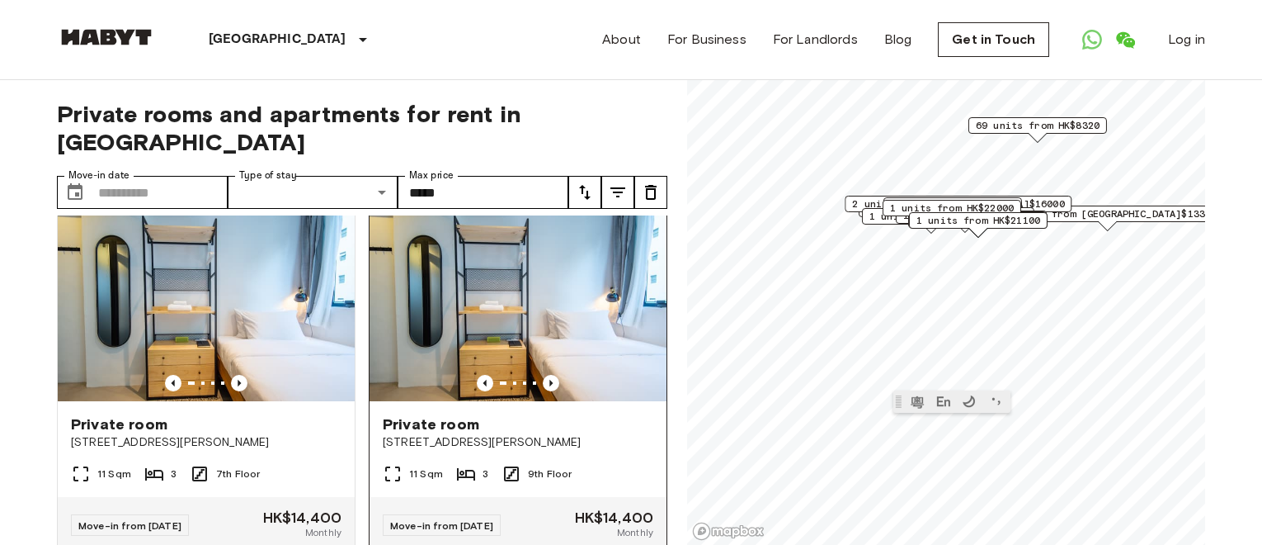
click at [525, 386] on img at bounding box center [518, 302] width 297 height 198
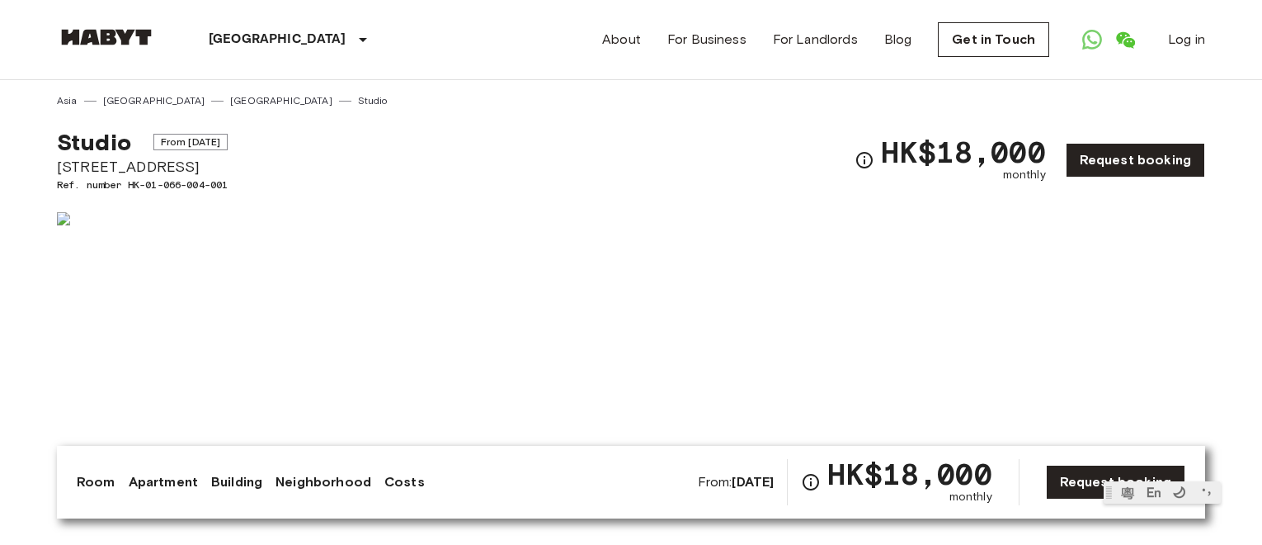
click at [676, 342] on div at bounding box center [917, 428] width 578 height 446
click at [64, 219] on img at bounding box center [342, 431] width 571 height 439
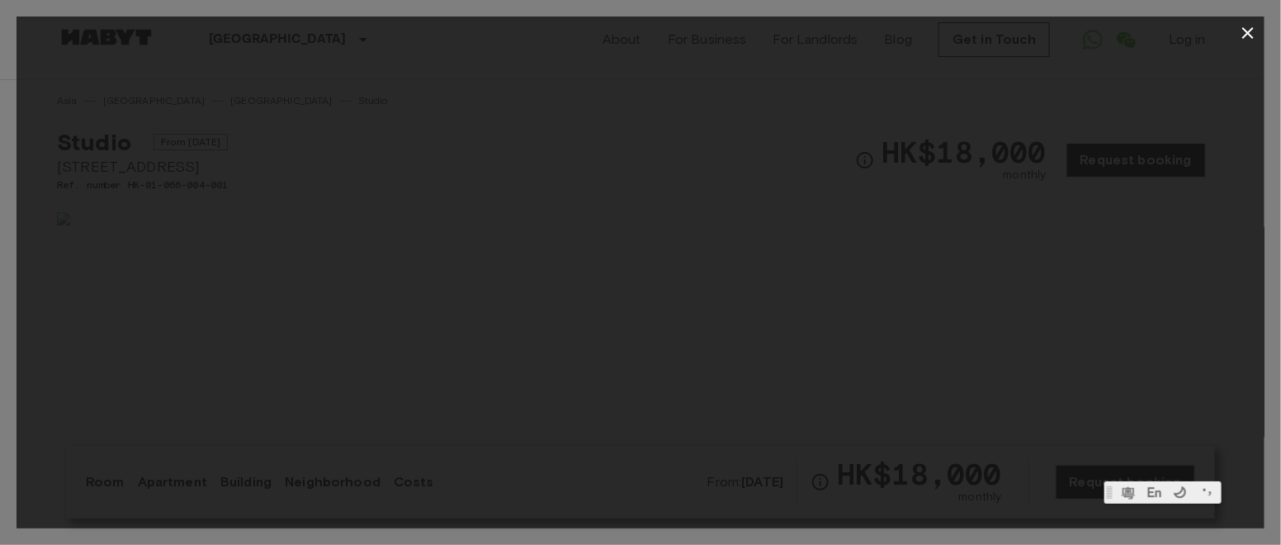
click at [1246, 32] on icon "button" at bounding box center [1248, 33] width 12 height 12
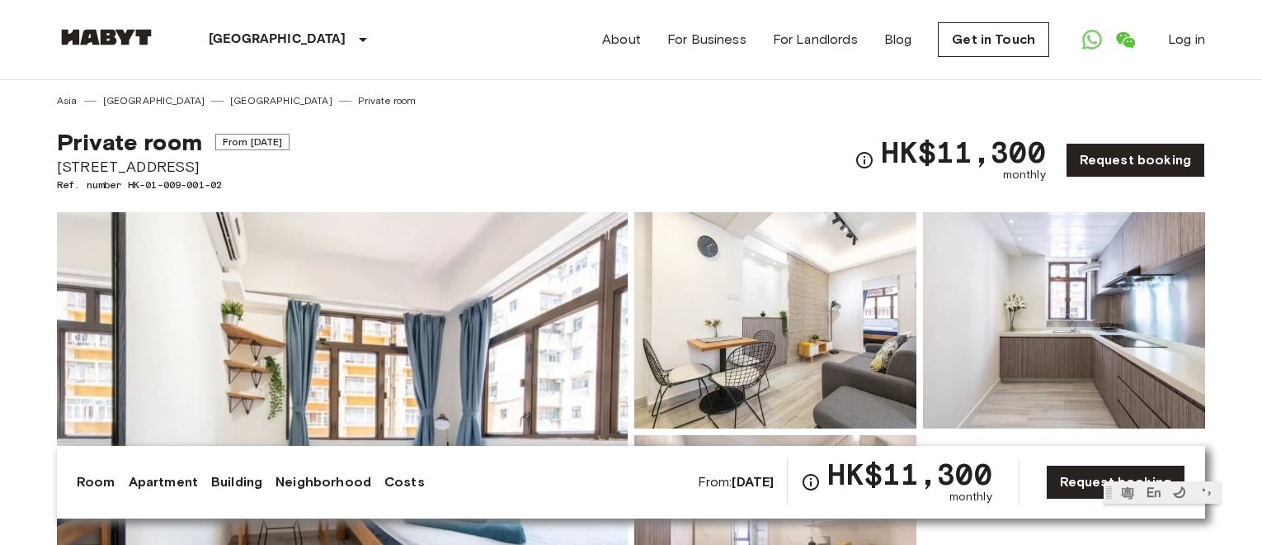
click at [790, 370] on img at bounding box center [776, 320] width 282 height 216
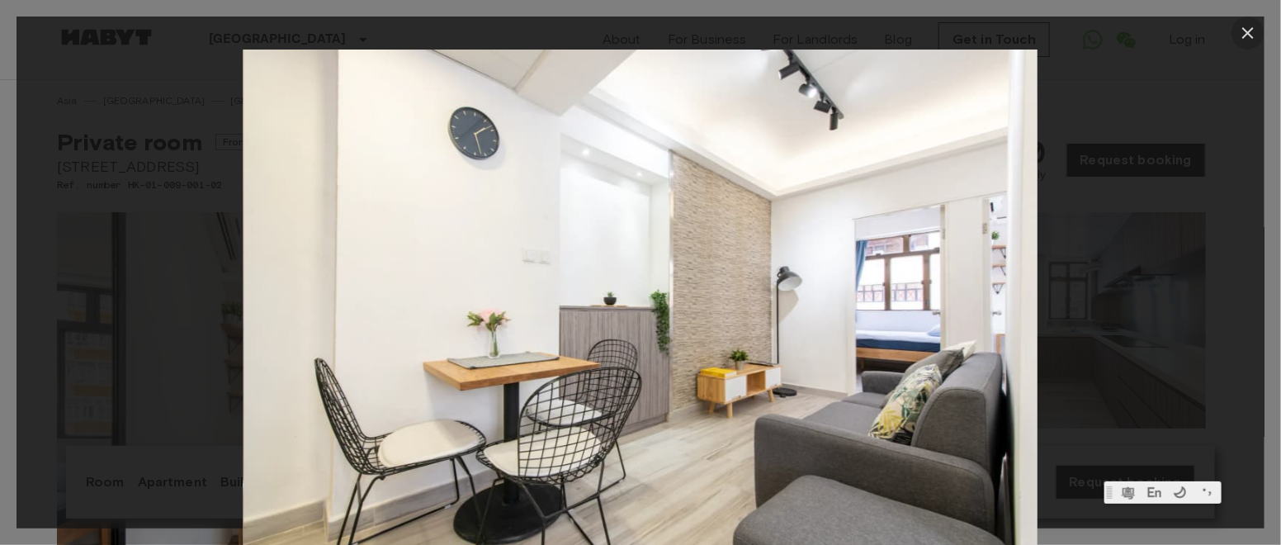
click at [1251, 35] on icon "button" at bounding box center [1248, 33] width 12 height 12
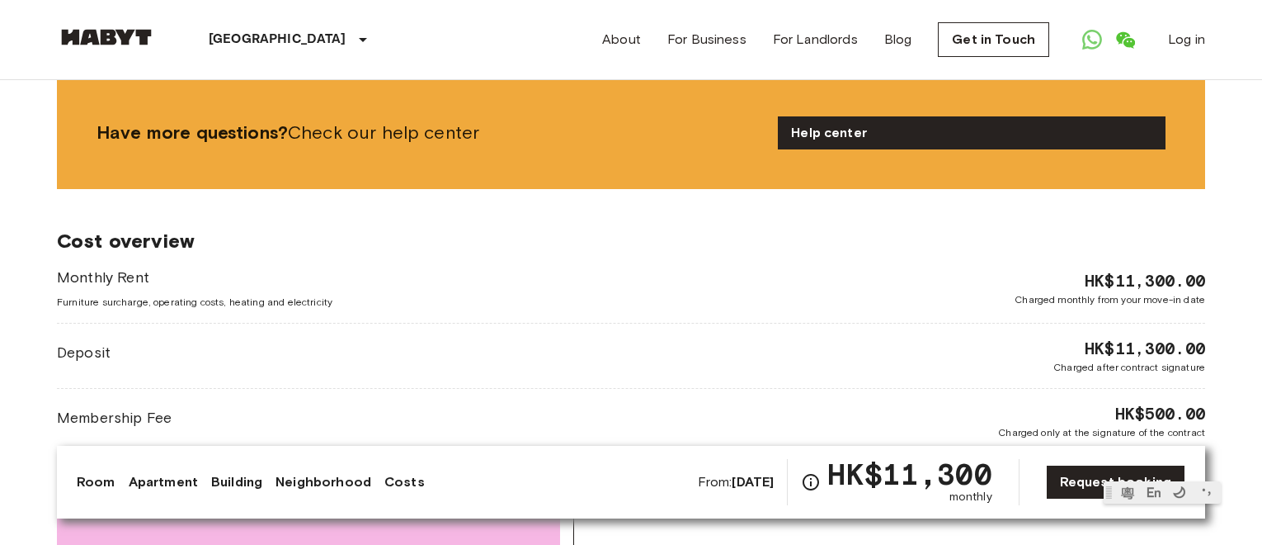
scroll to position [1857, 0]
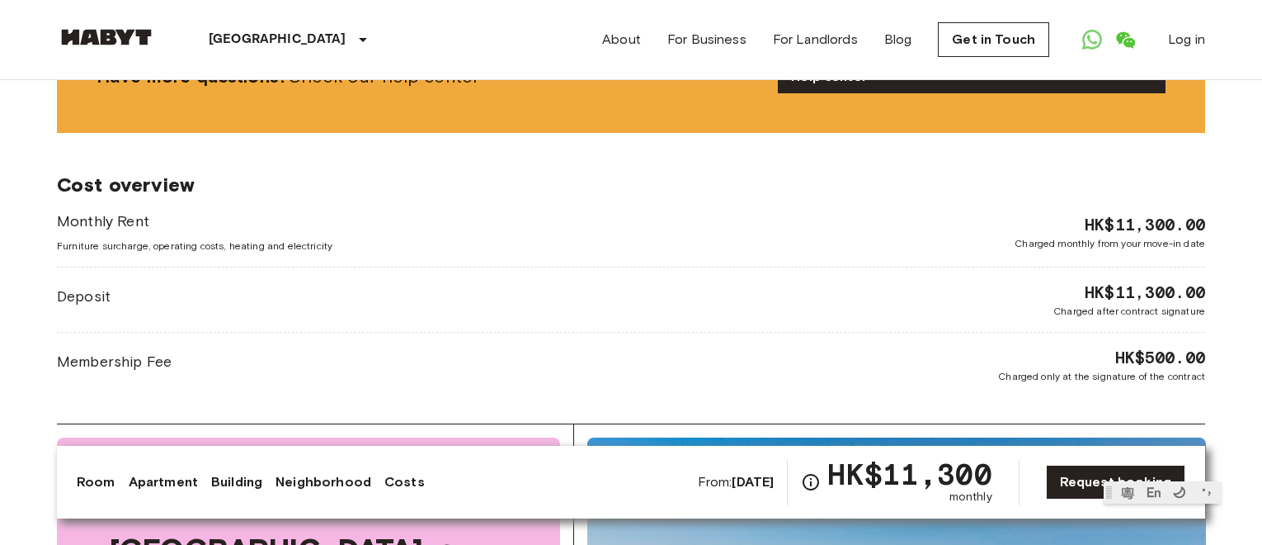
click at [344, 210] on div "Monthly Rent Furniture surcharge, operating costs, heating and electricity HK$1…" at bounding box center [631, 231] width 1149 height 43
click at [349, 281] on div "Deposit HK$11,300.00 Charged after contract signature" at bounding box center [631, 300] width 1149 height 38
click at [265, 290] on div "Monthly Rent Furniture surcharge, operating costs, heating and electricity HK$1…" at bounding box center [631, 296] width 1149 height 173
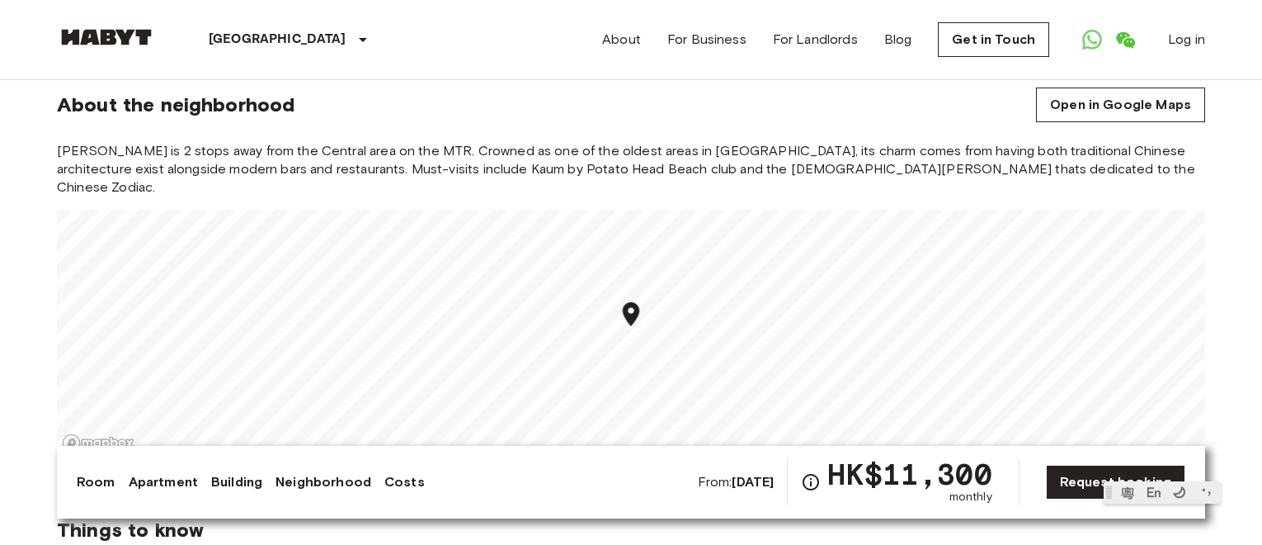
scroll to position [1114, 0]
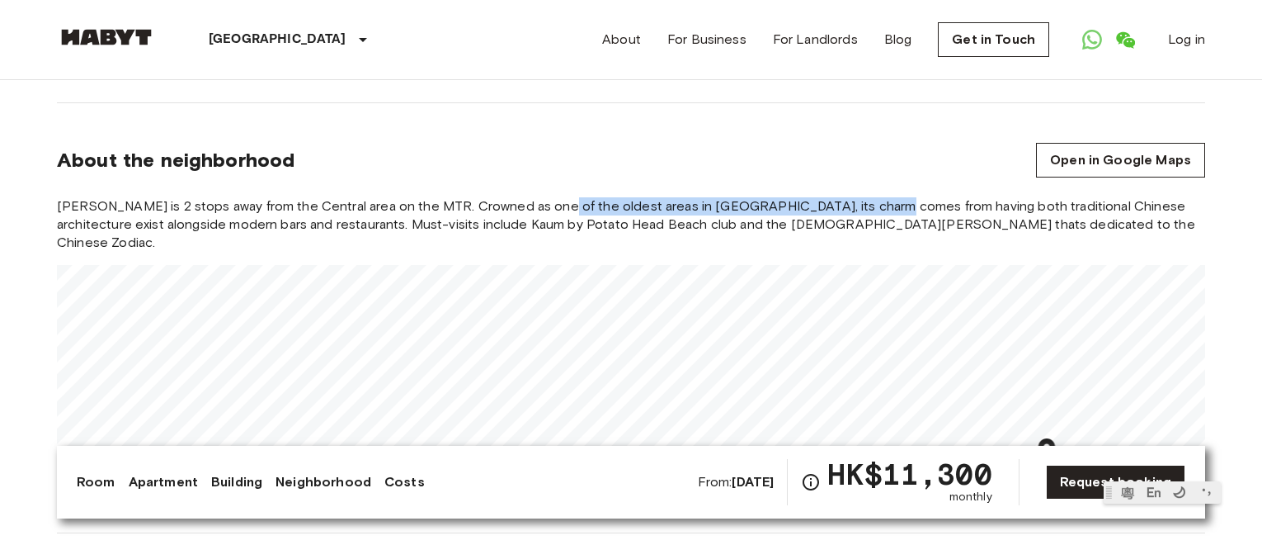
drag, startPoint x: 802, startPoint y: 193, endPoint x: 865, endPoint y: 194, distance: 62.7
click at [865, 197] on span "Sai Ying Pun is 2 stops away from the Central area on the MTR. Crowned as one o…" at bounding box center [631, 224] width 1149 height 54
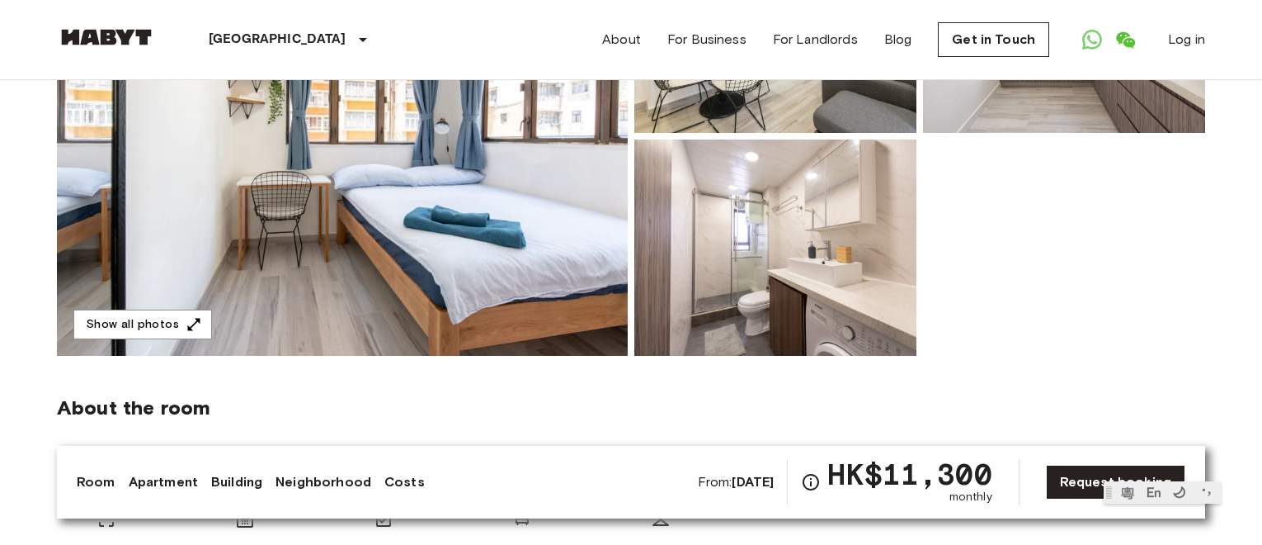
scroll to position [0, 0]
